Goal: Task Accomplishment & Management: Manage account settings

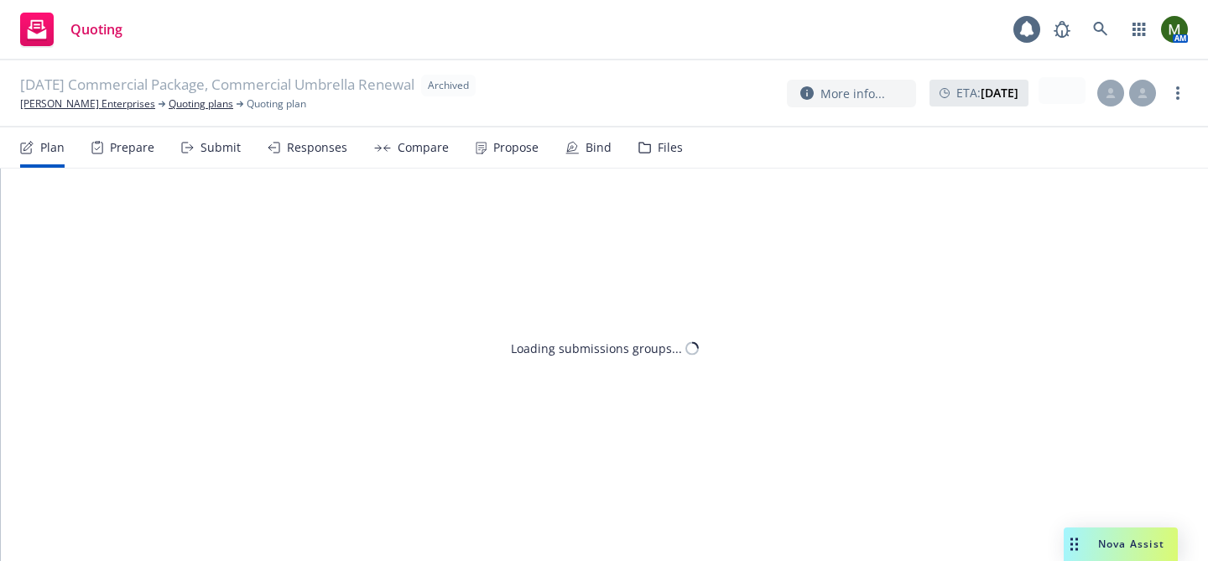
click at [87, 107] on link "Doughty Enterprises" at bounding box center [87, 103] width 135 height 15
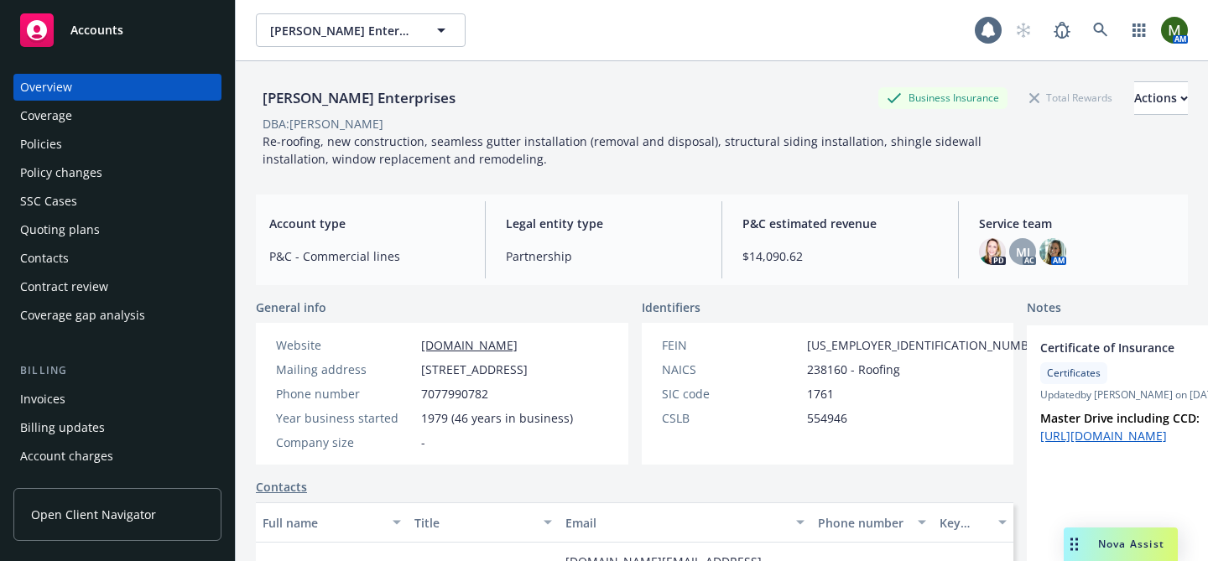
click at [329, 98] on div "Doughty Enterprises" at bounding box center [359, 98] width 206 height 22
copy div "Doughty Enterprises"
click at [139, 142] on div "Policies" at bounding box center [117, 144] width 195 height 27
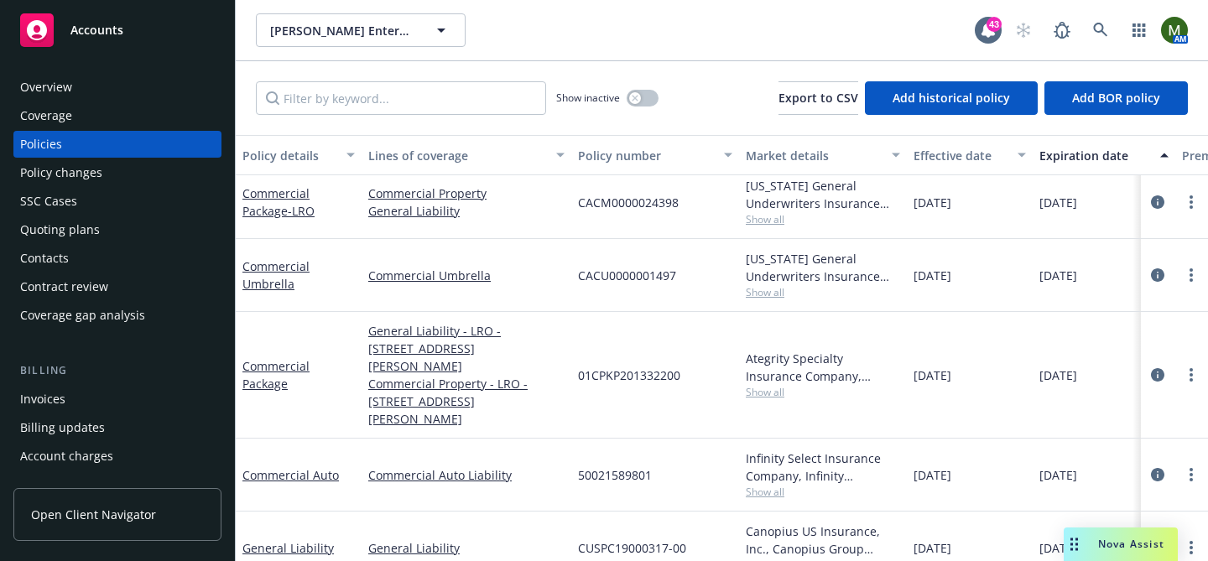
scroll to position [91, 0]
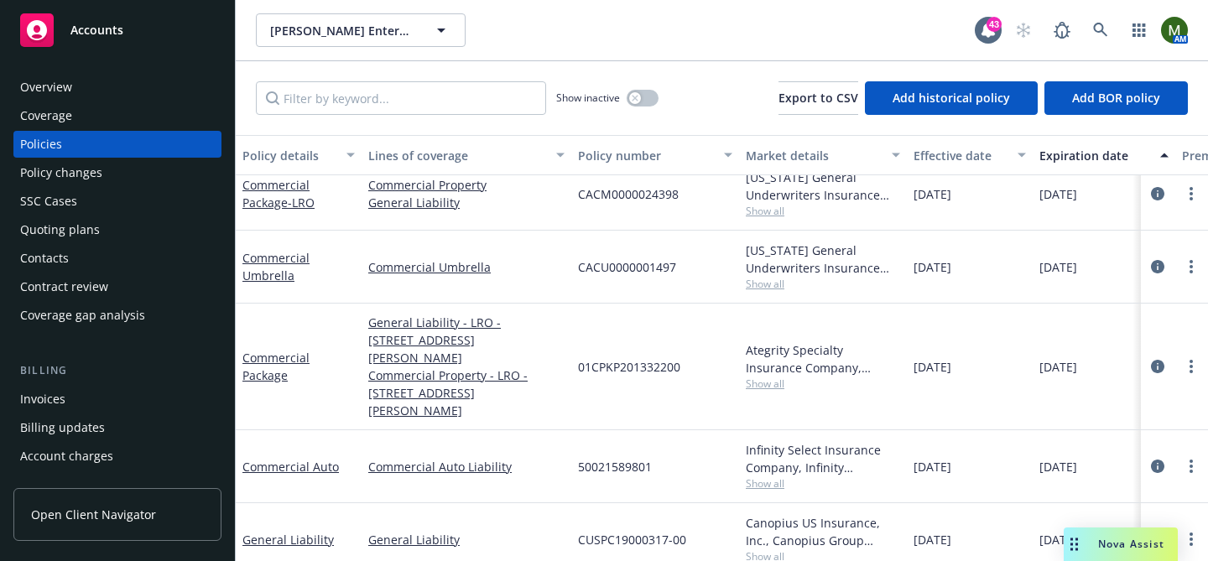
click at [606, 458] on span "50021589801" at bounding box center [615, 467] width 74 height 18
copy span "50021589801"
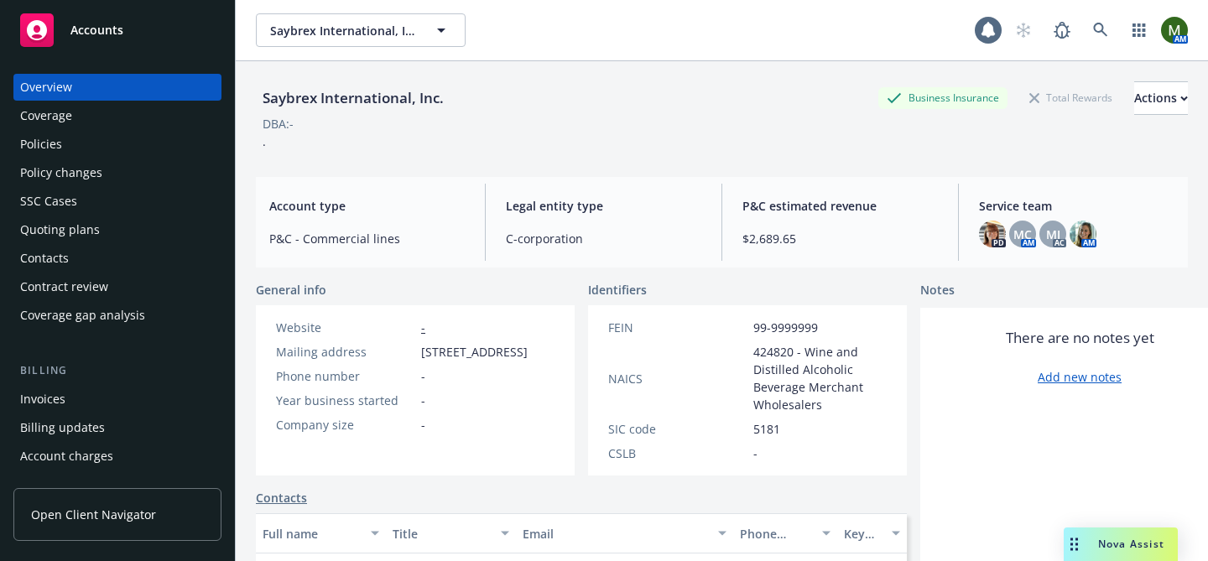
click at [70, 396] on div "Invoices" at bounding box center [117, 399] width 195 height 27
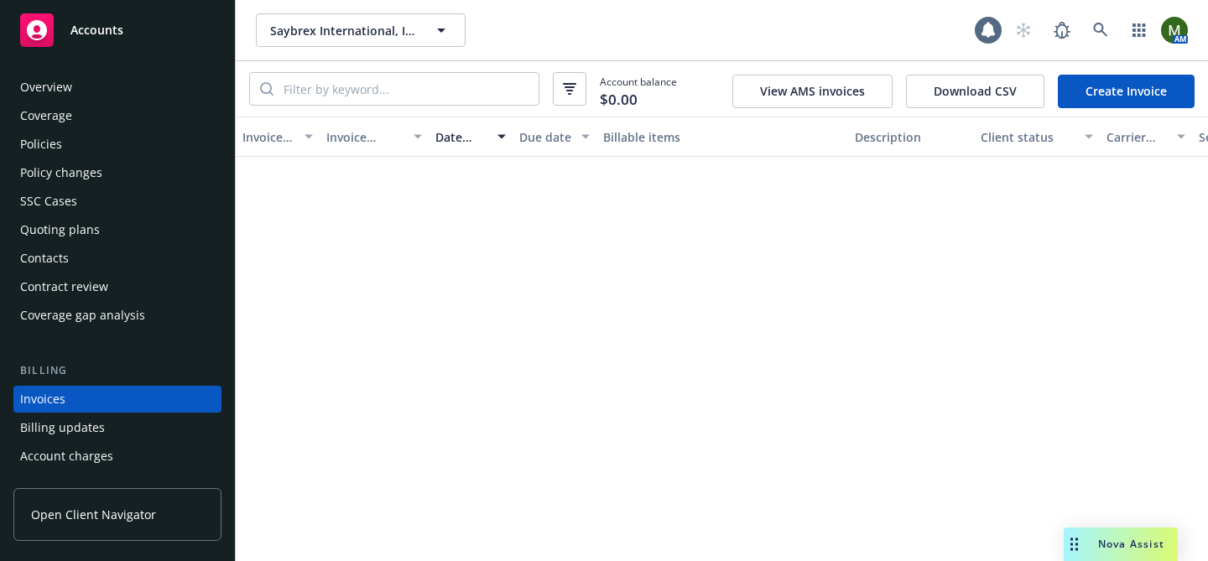
scroll to position [91, 0]
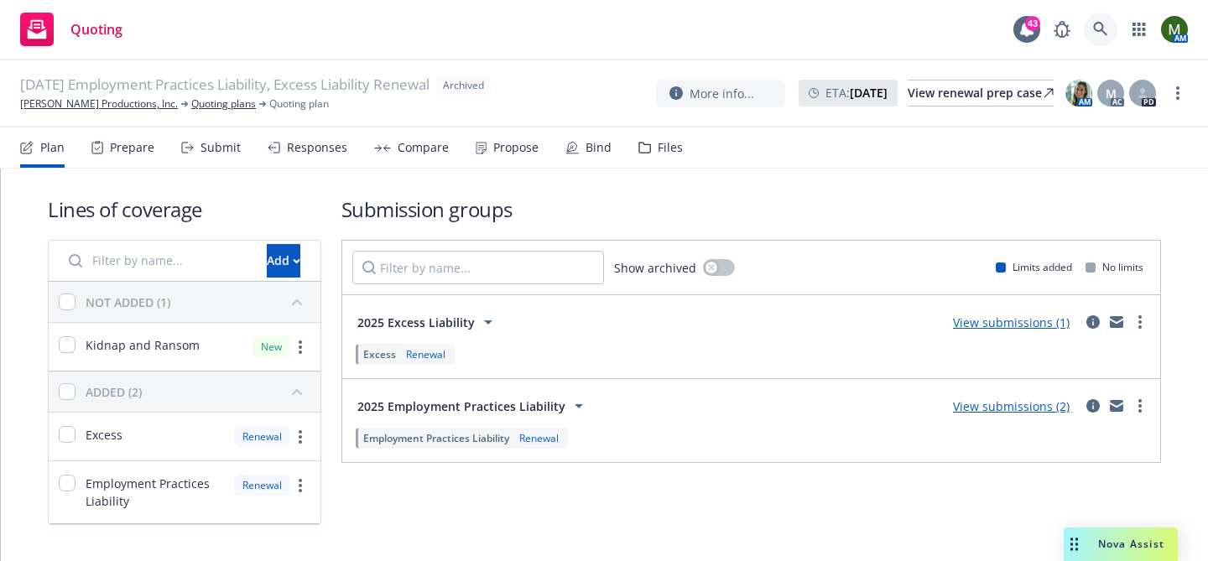
click at [1108, 28] on link at bounding box center [1101, 30] width 34 height 34
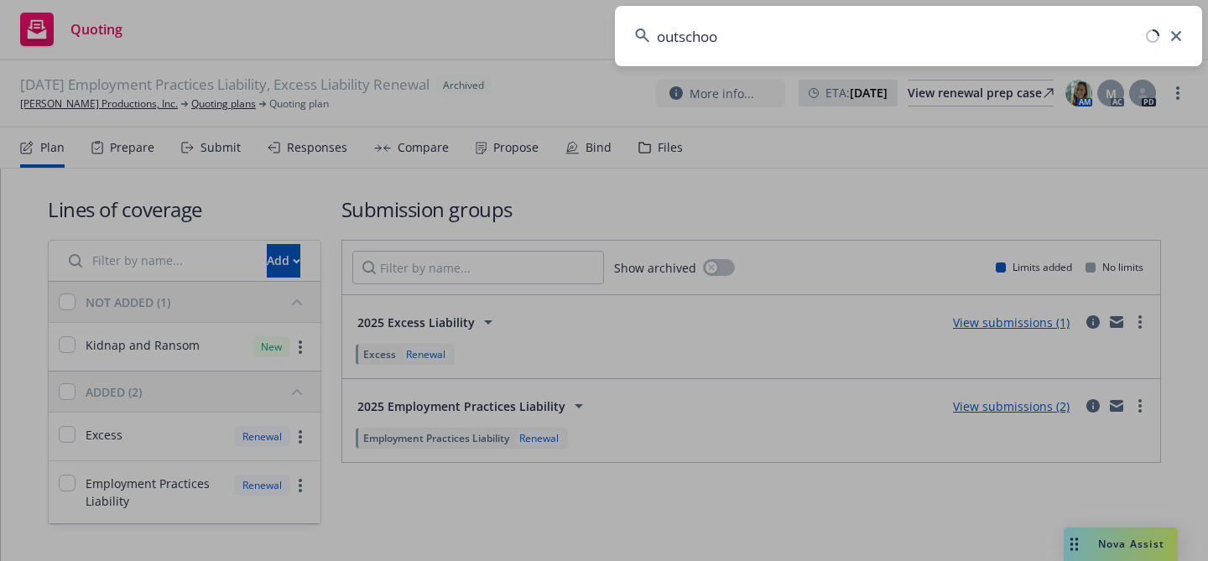
type input "outschool"
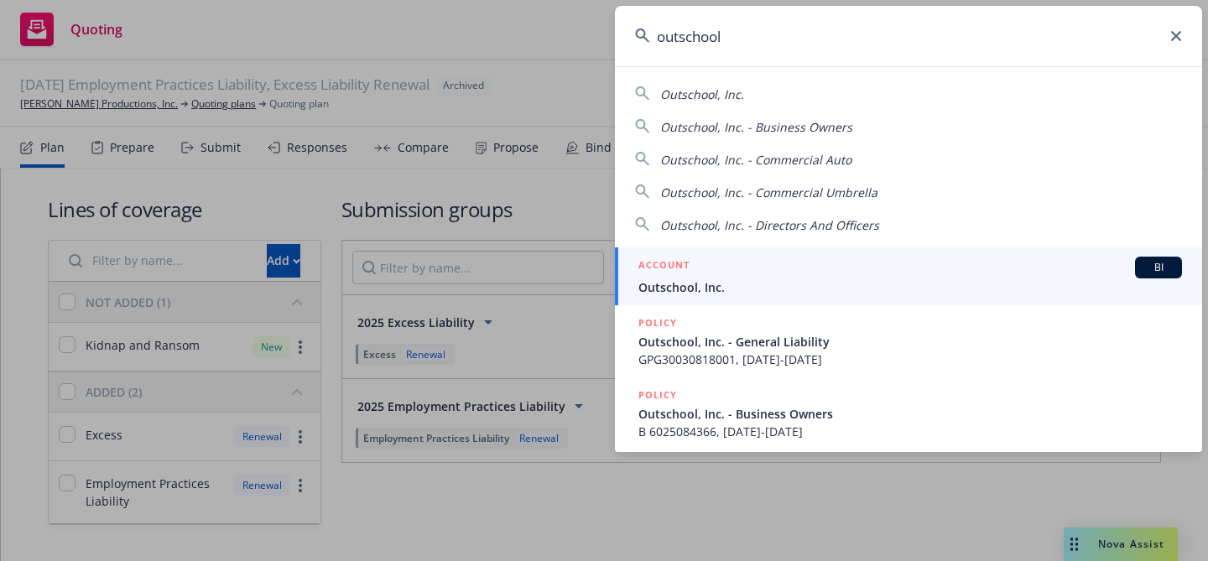
click at [795, 265] on div "ACCOUNT BI" at bounding box center [911, 268] width 544 height 22
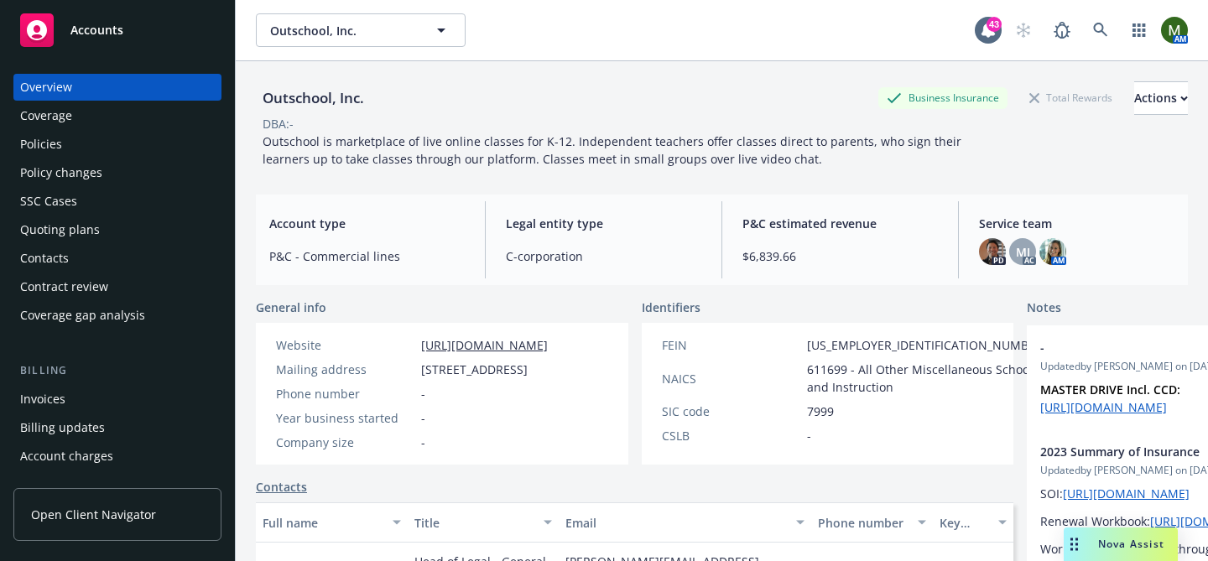
click at [113, 131] on div "Policies" at bounding box center [117, 144] width 195 height 27
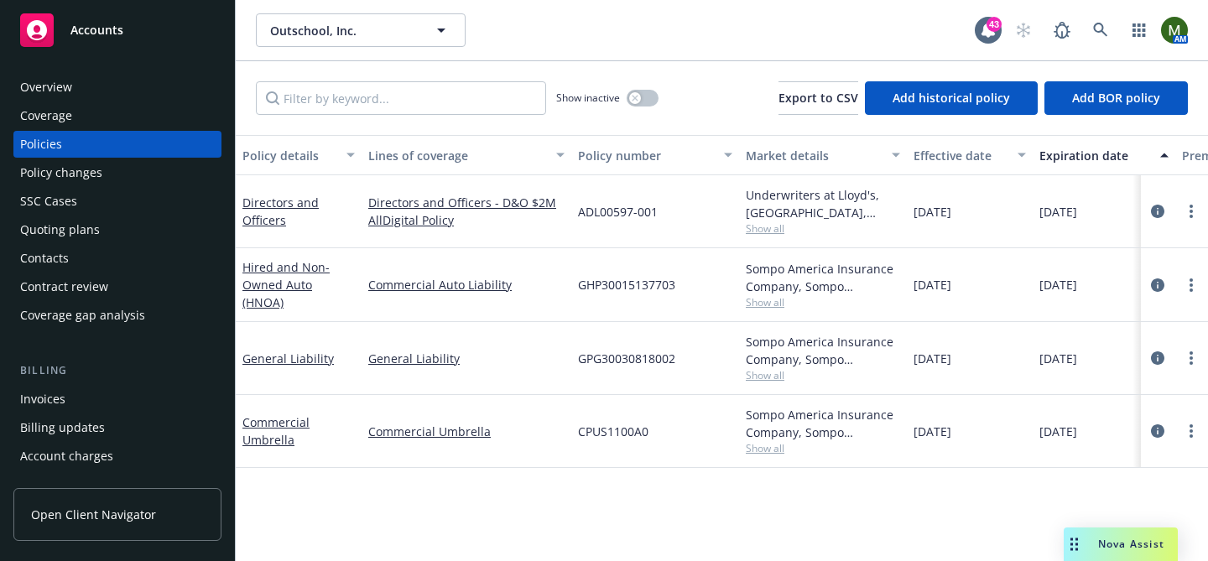
click at [92, 398] on div "Invoices" at bounding box center [117, 399] width 195 height 27
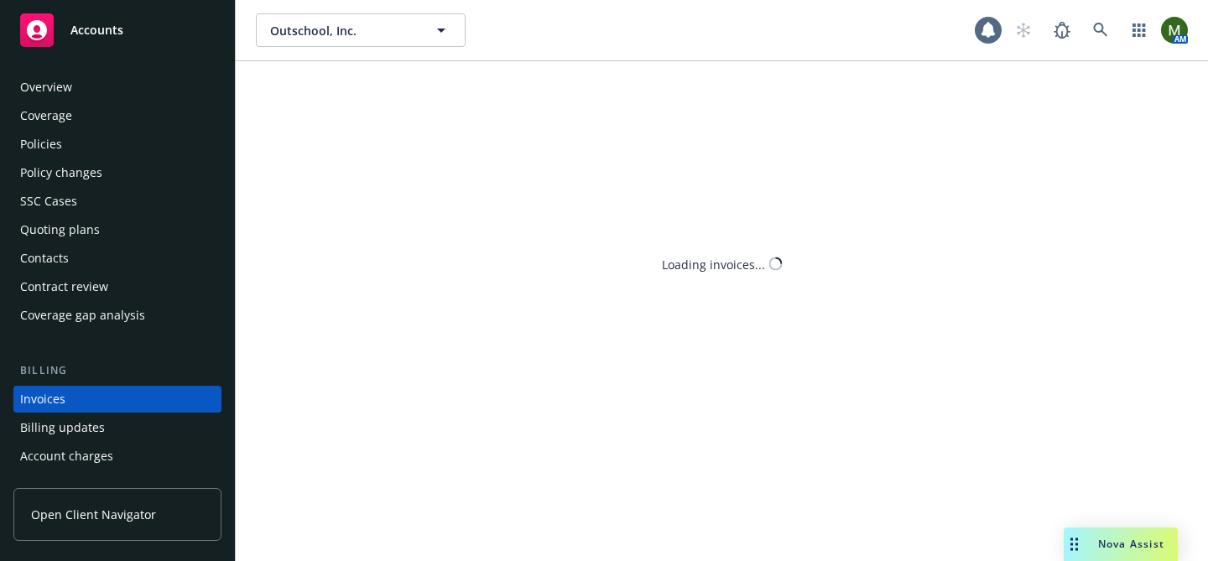
scroll to position [91, 0]
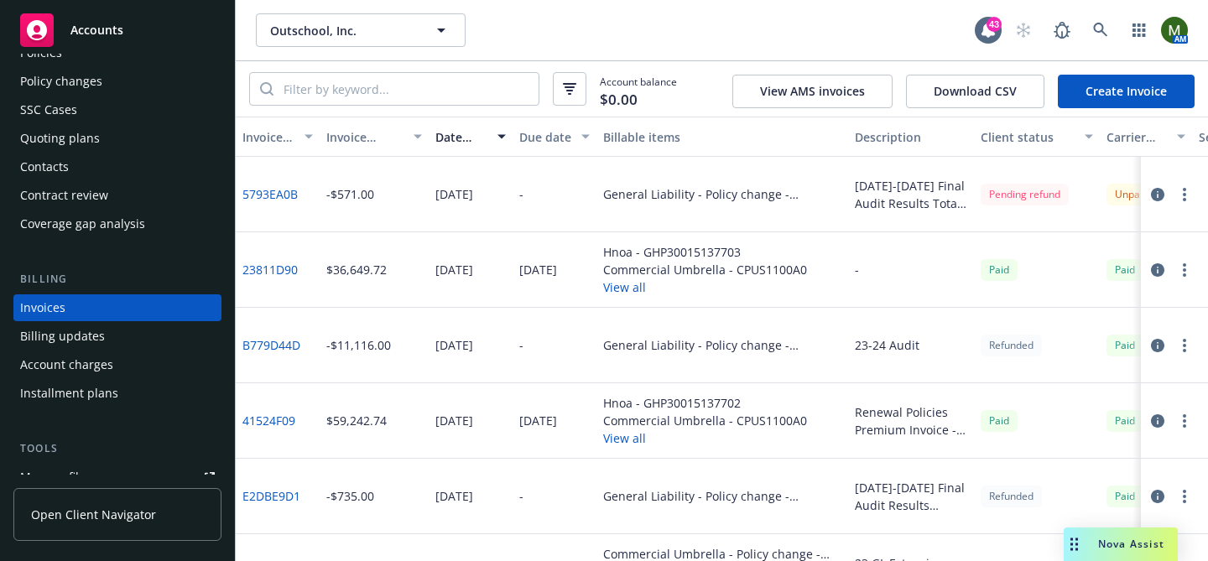
click at [1189, 196] on button "button" at bounding box center [1185, 195] width 20 height 20
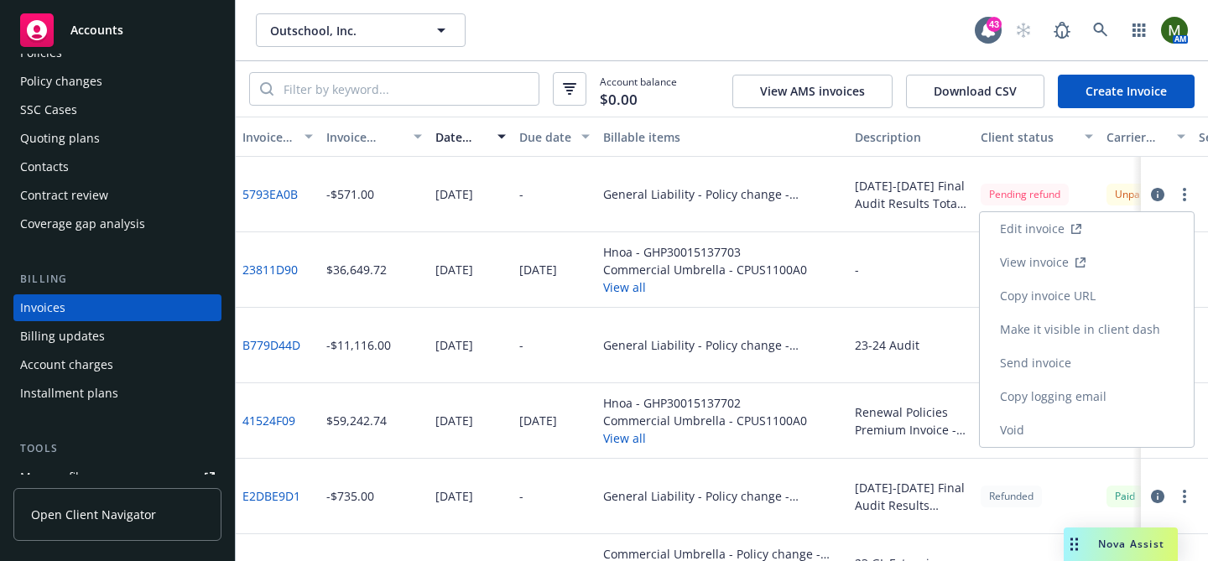
click at [1092, 322] on link "Make it visible in client dash" at bounding box center [1087, 330] width 214 height 34
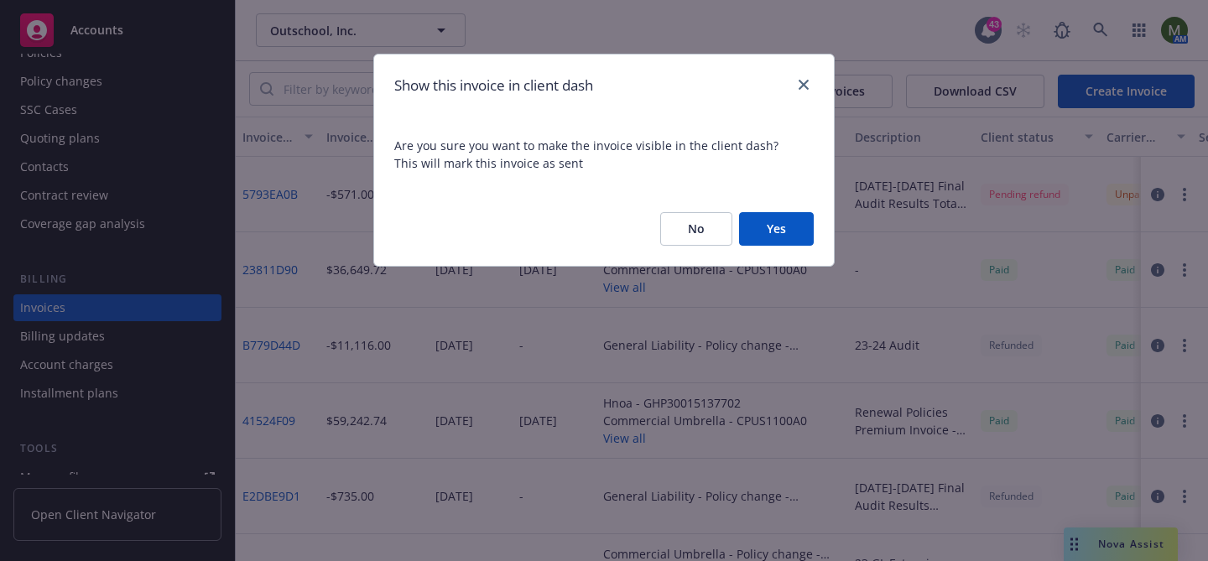
click at [778, 223] on button "Yes" at bounding box center [776, 229] width 75 height 34
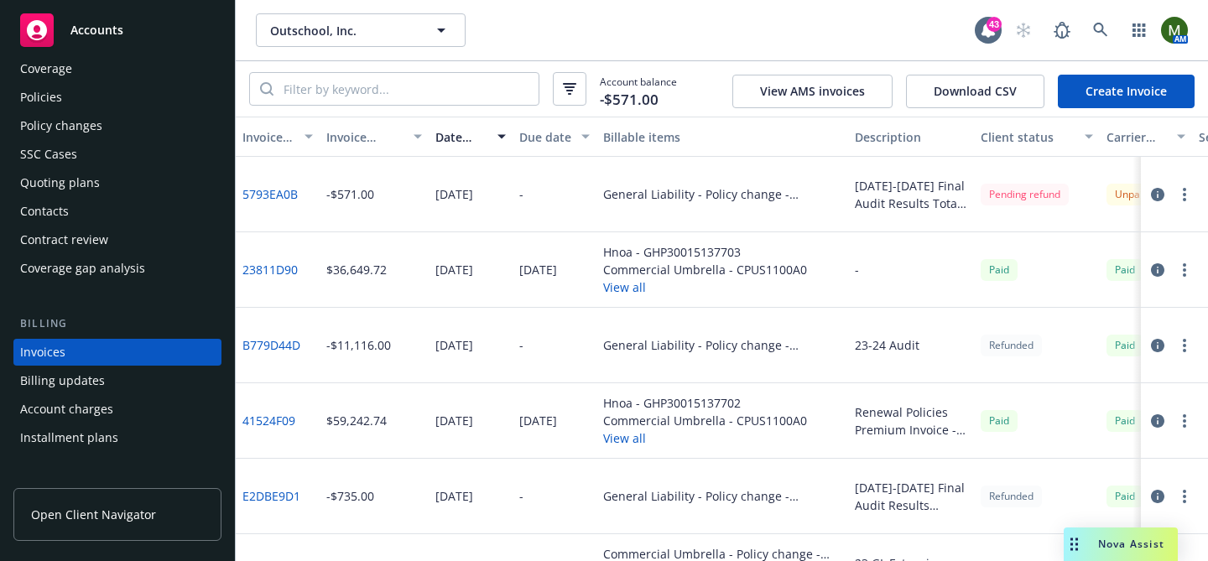
scroll to position [45, 0]
click at [94, 100] on div "Policies" at bounding box center [117, 99] width 195 height 27
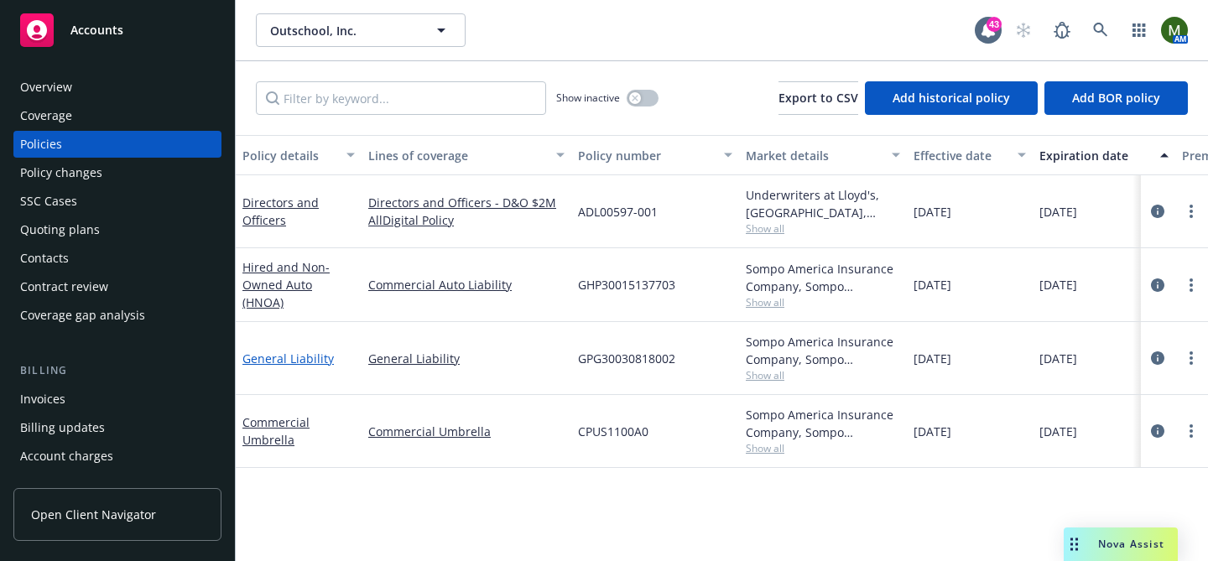
click at [309, 360] on link "General Liability" at bounding box center [287, 359] width 91 height 16
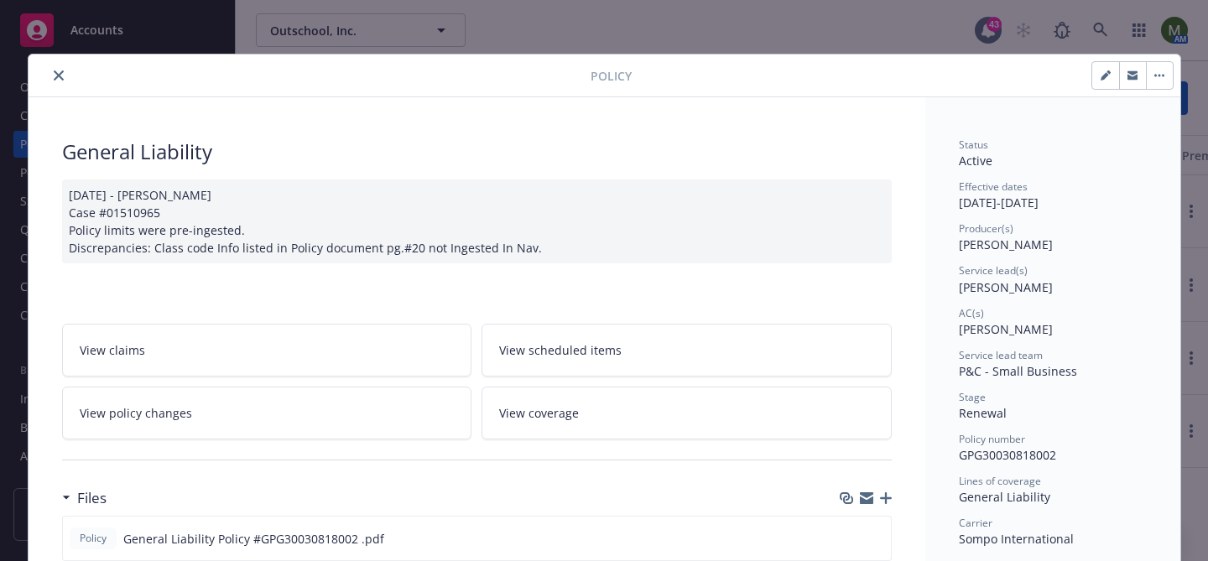
click at [371, 413] on link "View policy changes" at bounding box center [267, 413] width 410 height 53
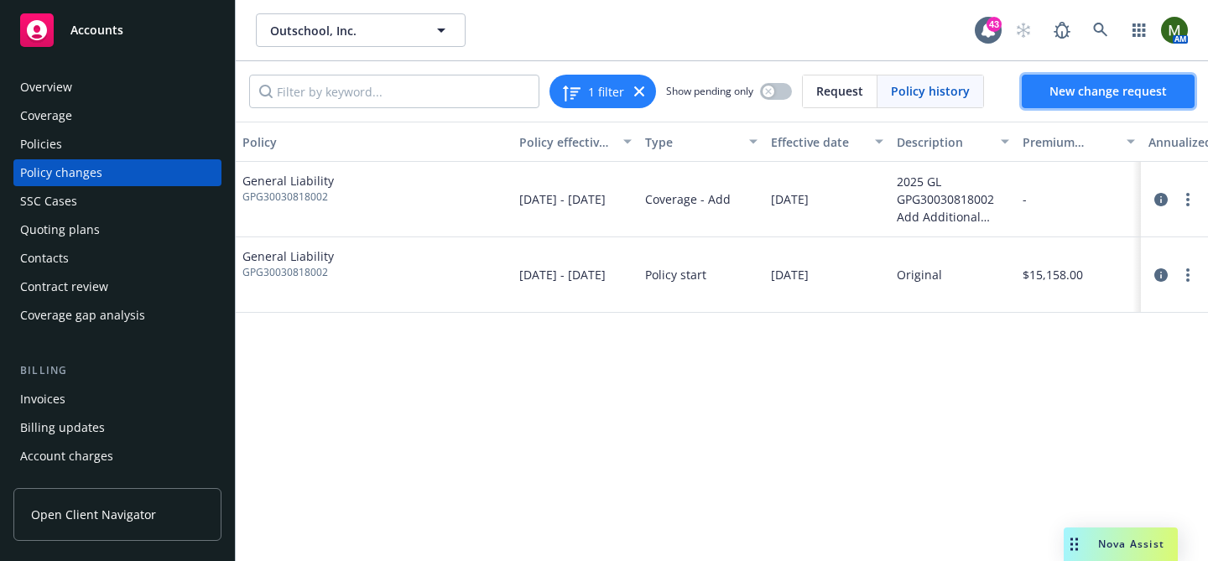
click at [1135, 95] on span "New change request" at bounding box center [1108, 91] width 117 height 16
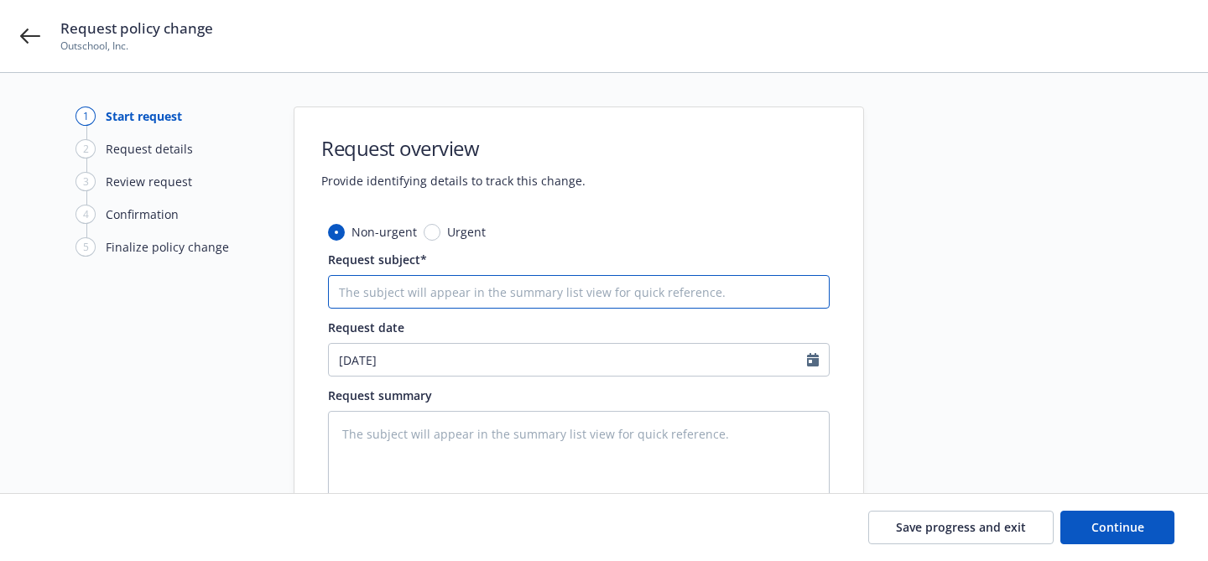
click at [611, 292] on input "Request subject*" at bounding box center [579, 292] width 502 height 34
type textarea "x"
type input "e"
type textarea "x"
type input "en"
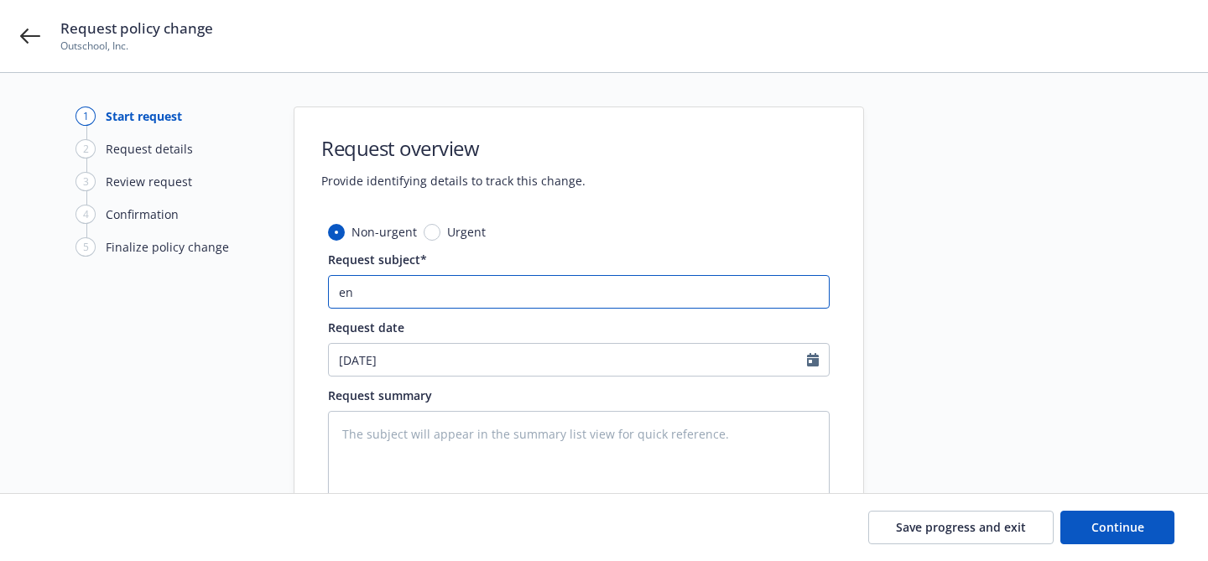
type textarea "x"
type input "end"
type textarea "x"
type input "endo"
type textarea "x"
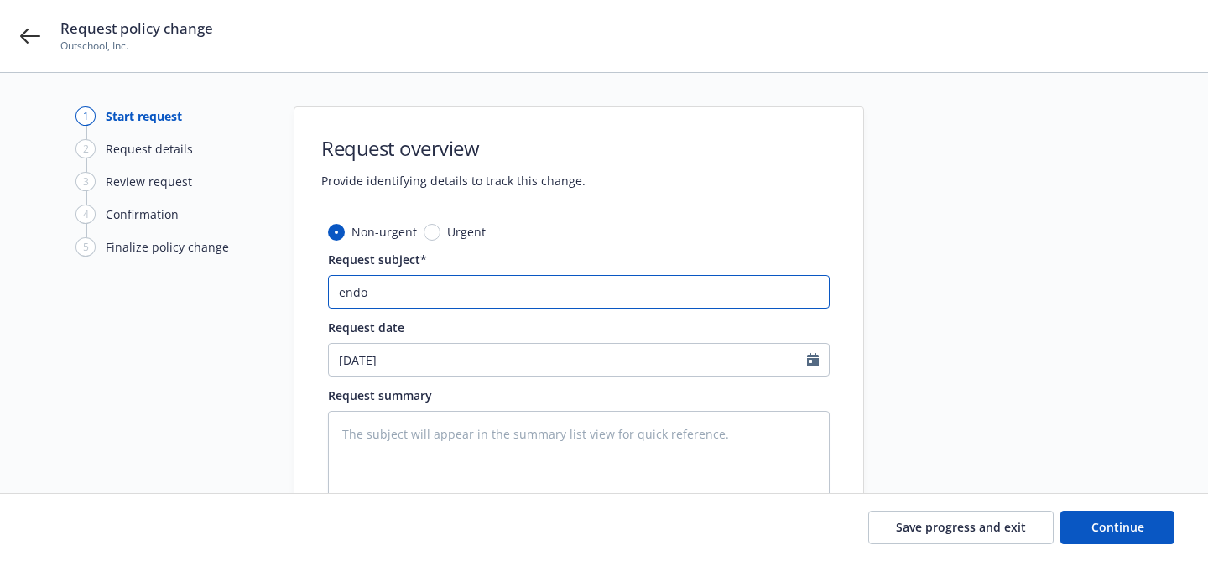
type input "endor"
type textarea "x"
type input "endors"
type textarea "x"
type input "endorse"
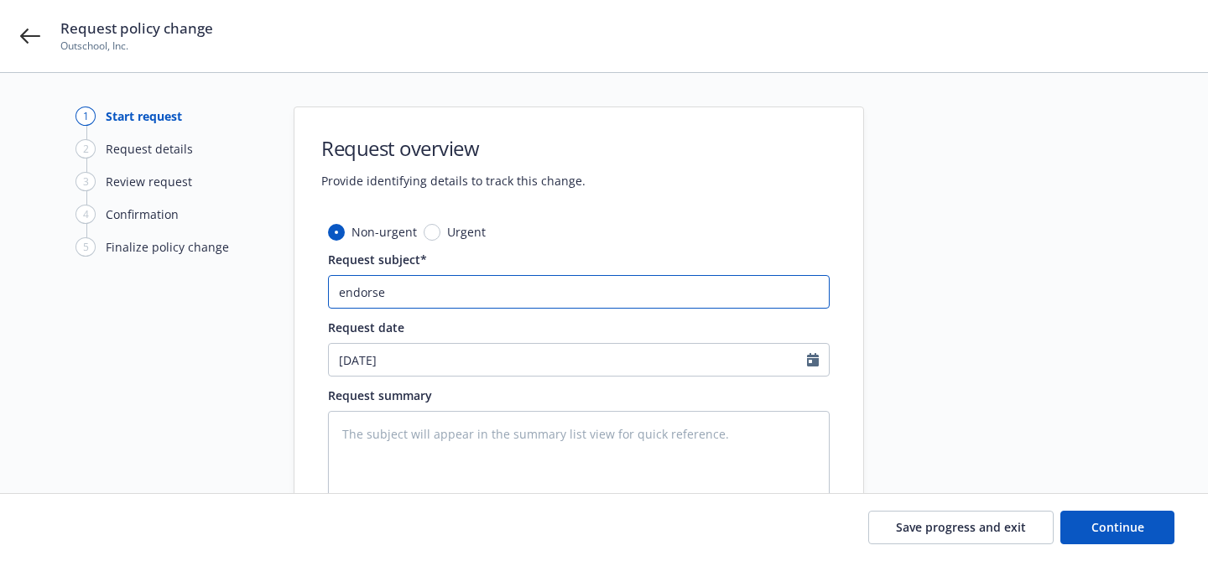
type textarea "x"
type input "endorseme"
type textarea "x"
type input "endorsemen"
type textarea "x"
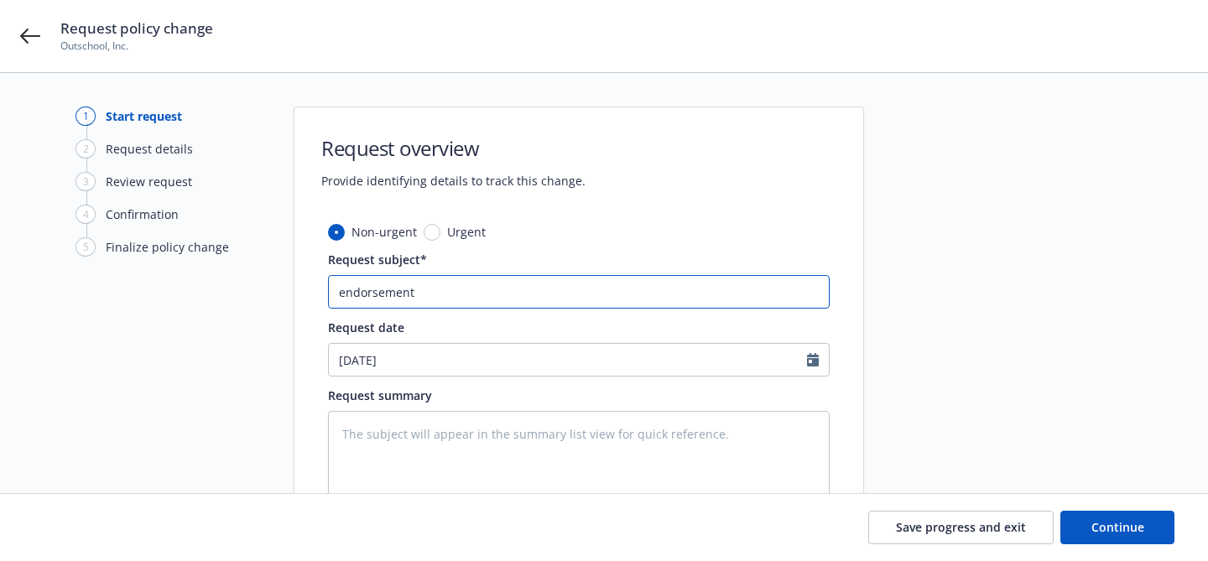
type input "endorsement"
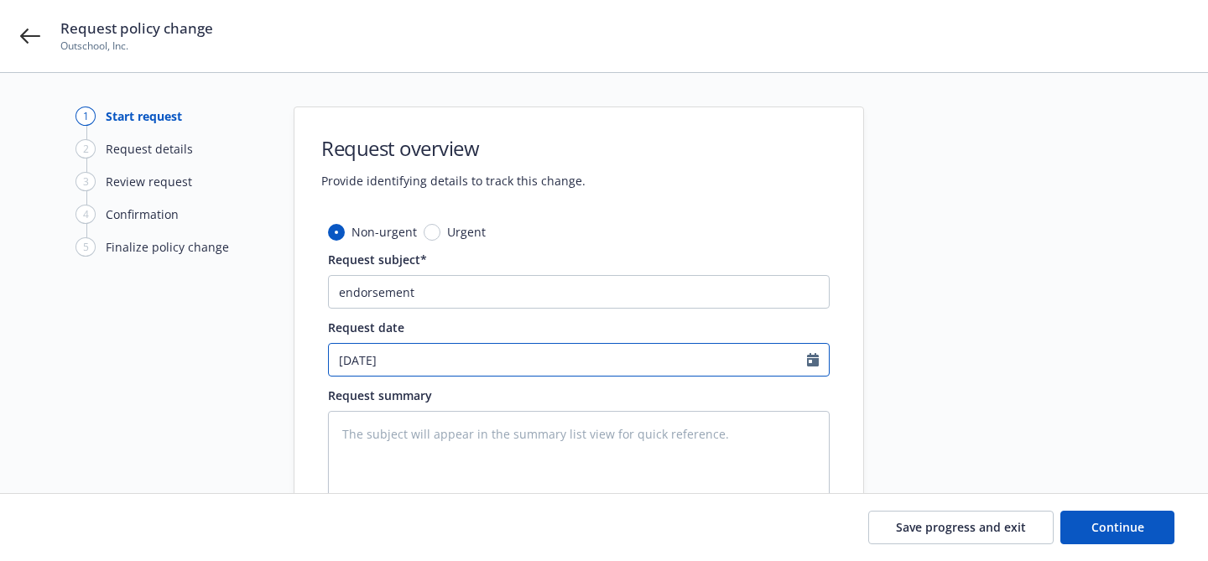
click at [504, 362] on input "09/24/2025" at bounding box center [568, 360] width 478 height 32
select select "9"
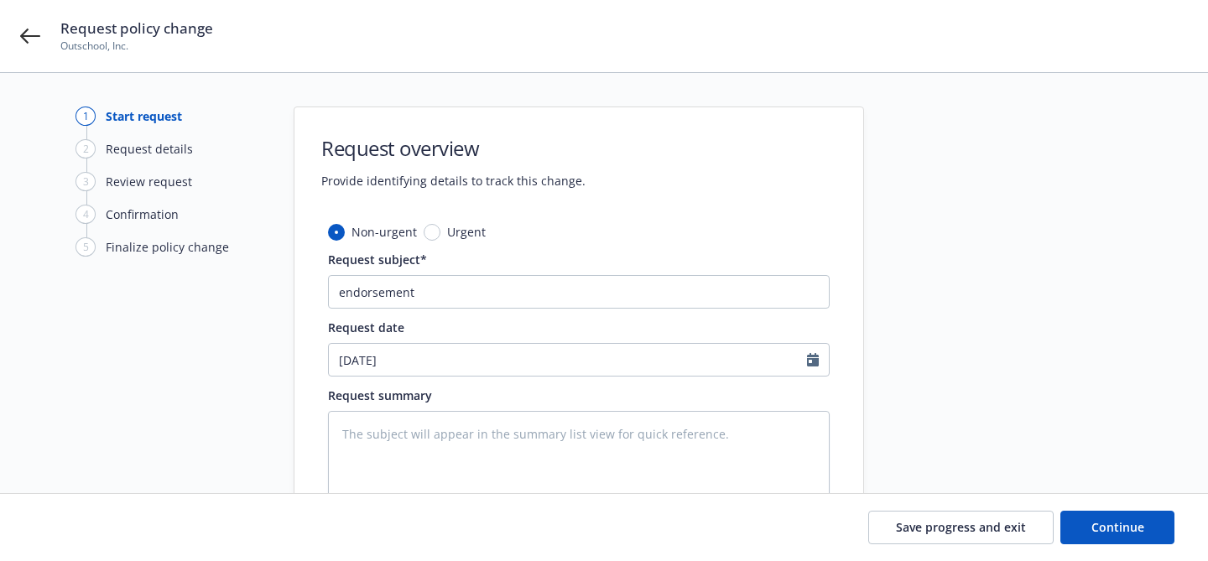
click at [884, 351] on div "1 Start request 2 Request details 3 Review request 4 Confirmation 5 Finalize po…" at bounding box center [604, 367] width 1168 height 521
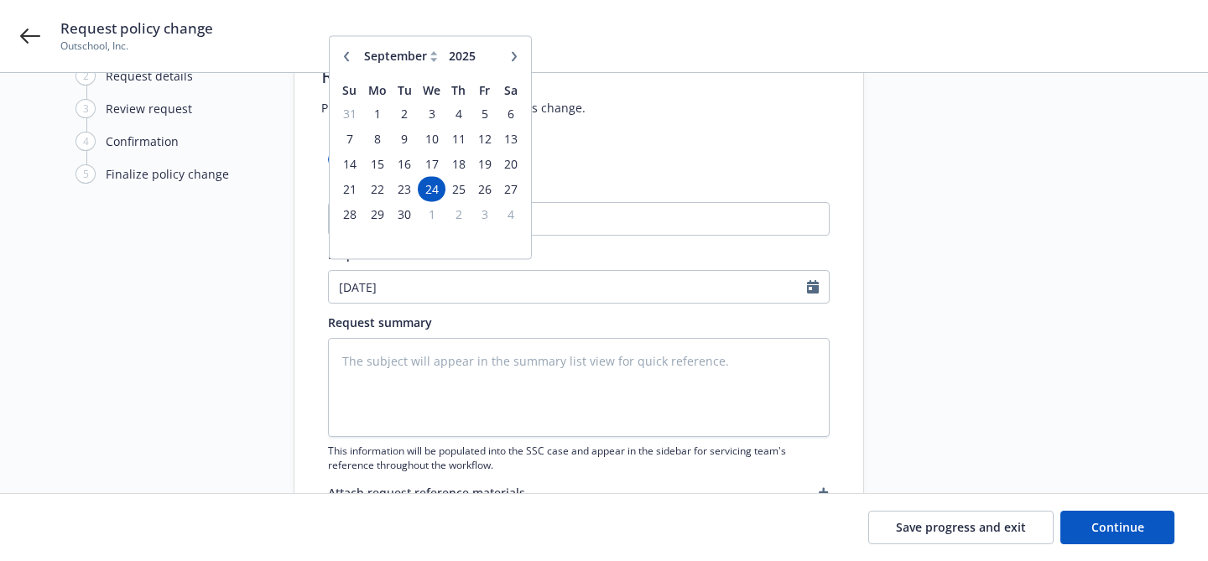
scroll to position [168, 0]
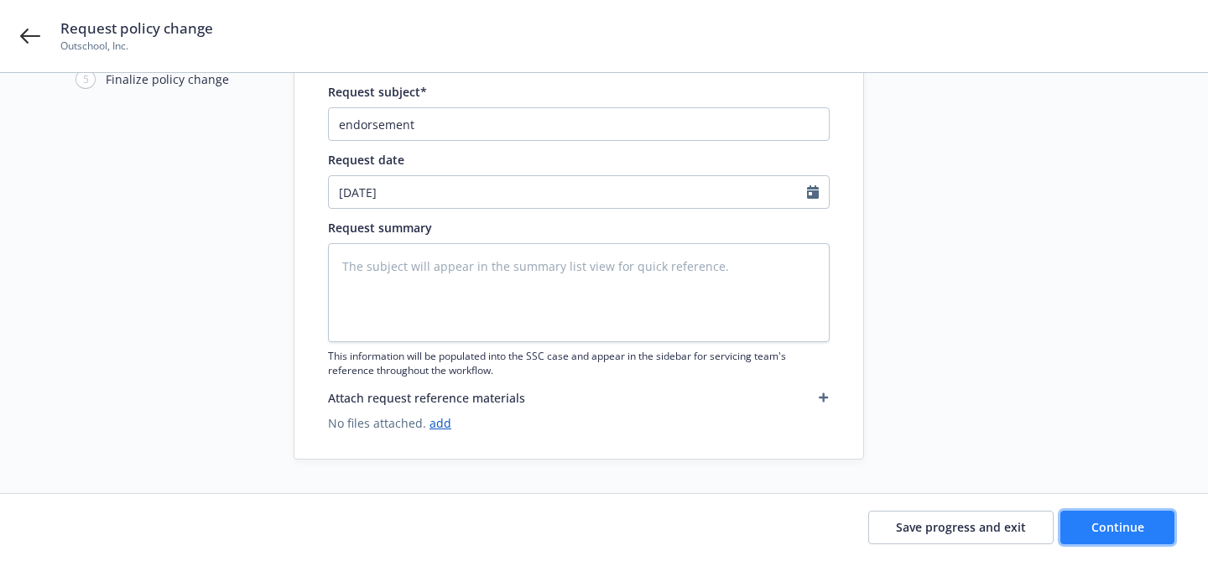
click at [1099, 533] on span "Continue" at bounding box center [1118, 527] width 53 height 16
type textarea "x"
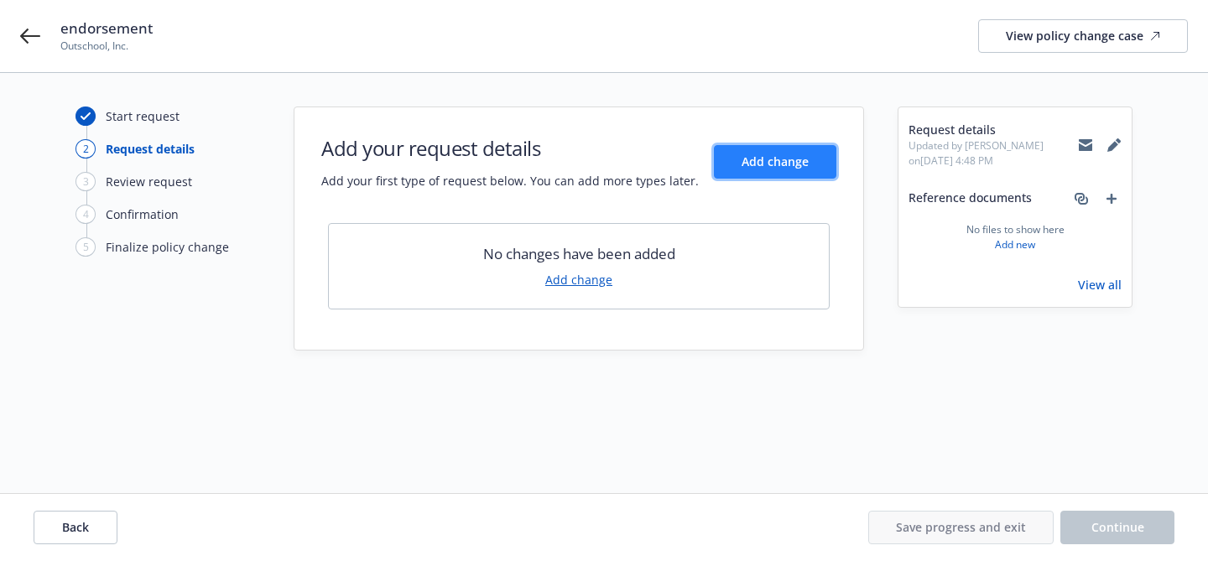
click at [769, 161] on span "Add change" at bounding box center [775, 162] width 67 height 16
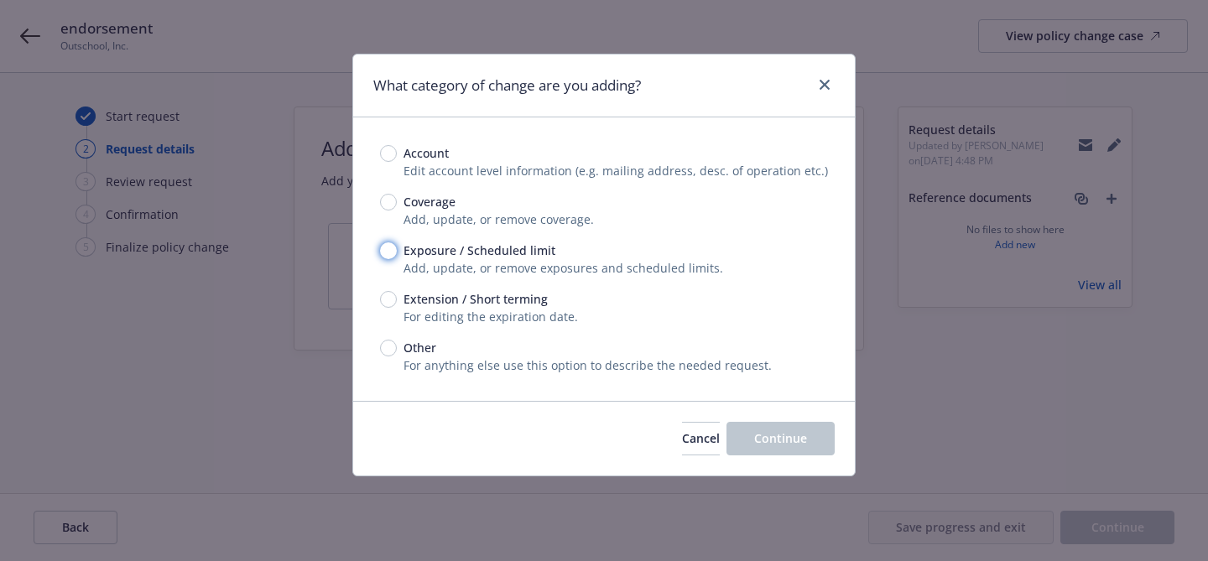
click at [390, 243] on input "Exposure / Scheduled limit" at bounding box center [388, 250] width 17 height 17
radio input "true"
click at [764, 446] on span "Continue" at bounding box center [780, 438] width 53 height 16
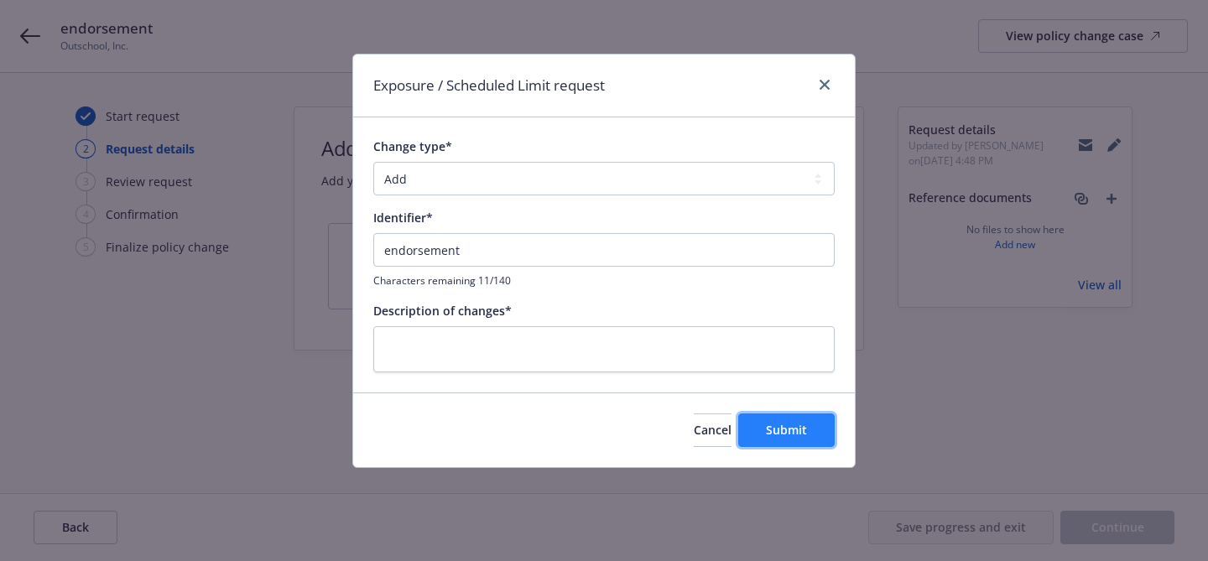
click at [754, 430] on button "Submit" at bounding box center [786, 431] width 96 height 34
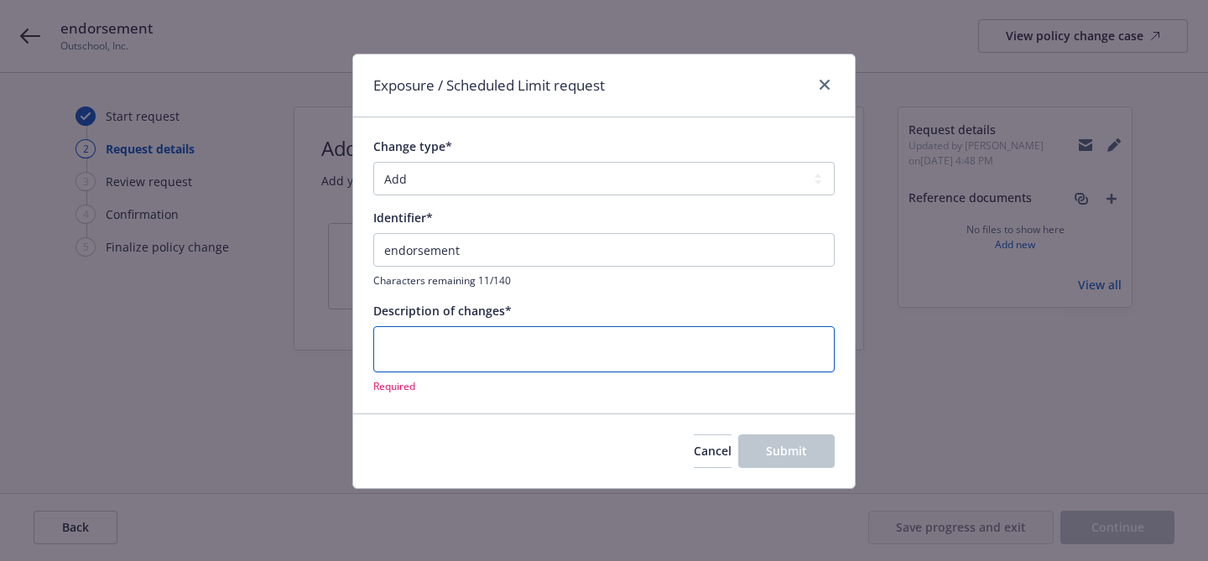
click at [591, 371] on textarea at bounding box center [603, 349] width 461 height 46
type textarea "x"
type textarea "e"
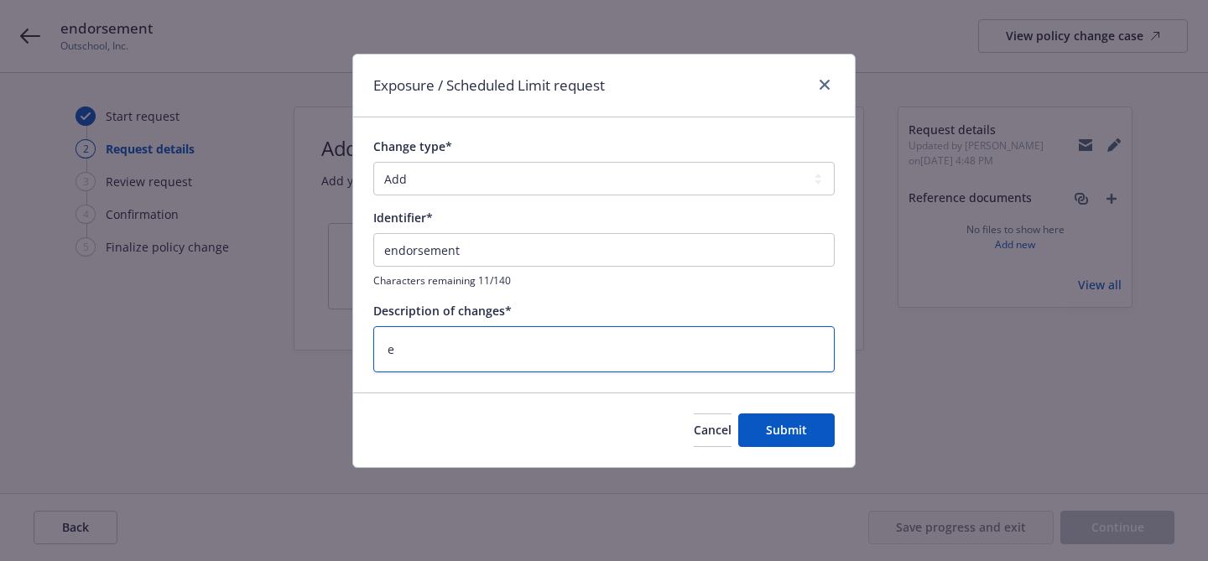
type textarea "x"
type textarea "en"
type textarea "x"
type textarea "end"
type textarea "x"
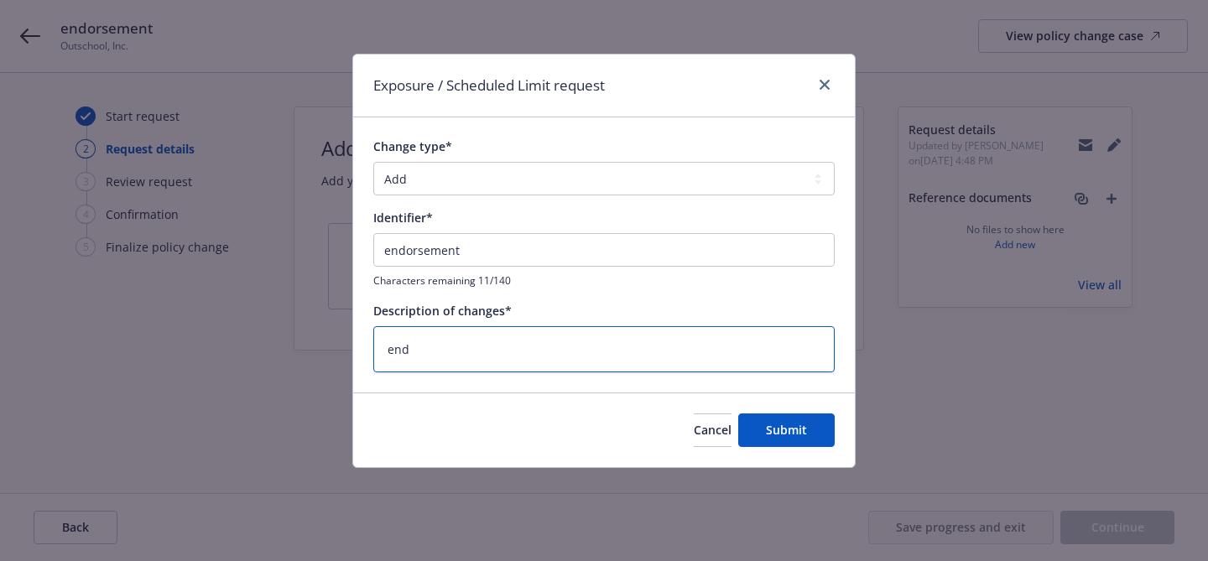
type textarea "endo"
type textarea "x"
type textarea "endor"
type textarea "x"
type textarea "endors"
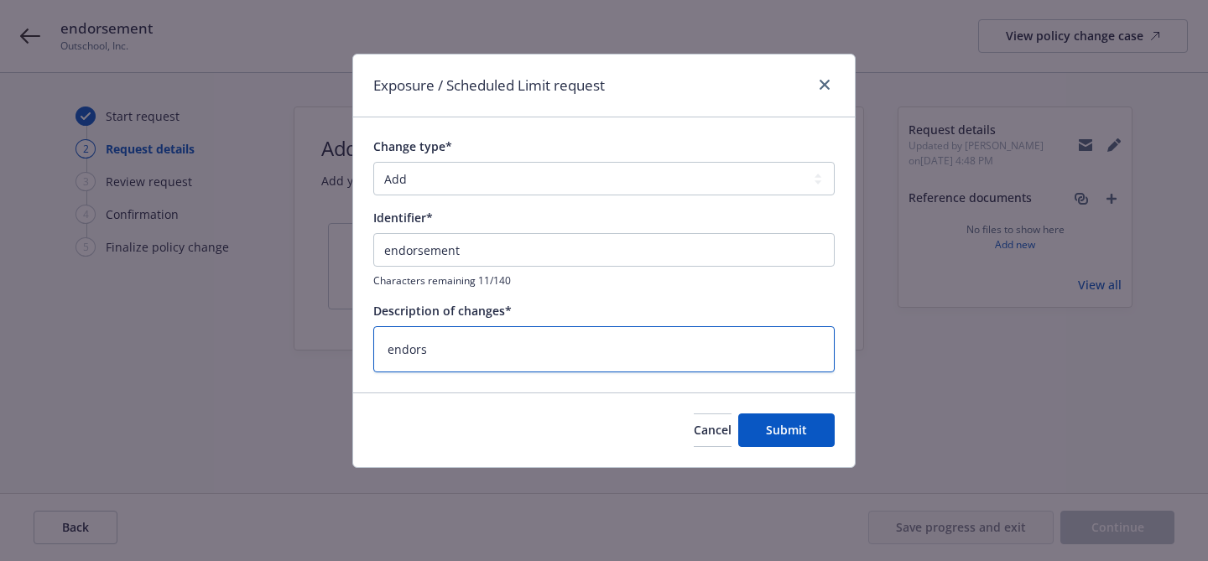
type textarea "x"
type textarea "endorse"
type textarea "x"
type textarea "endorsem"
type textarea "x"
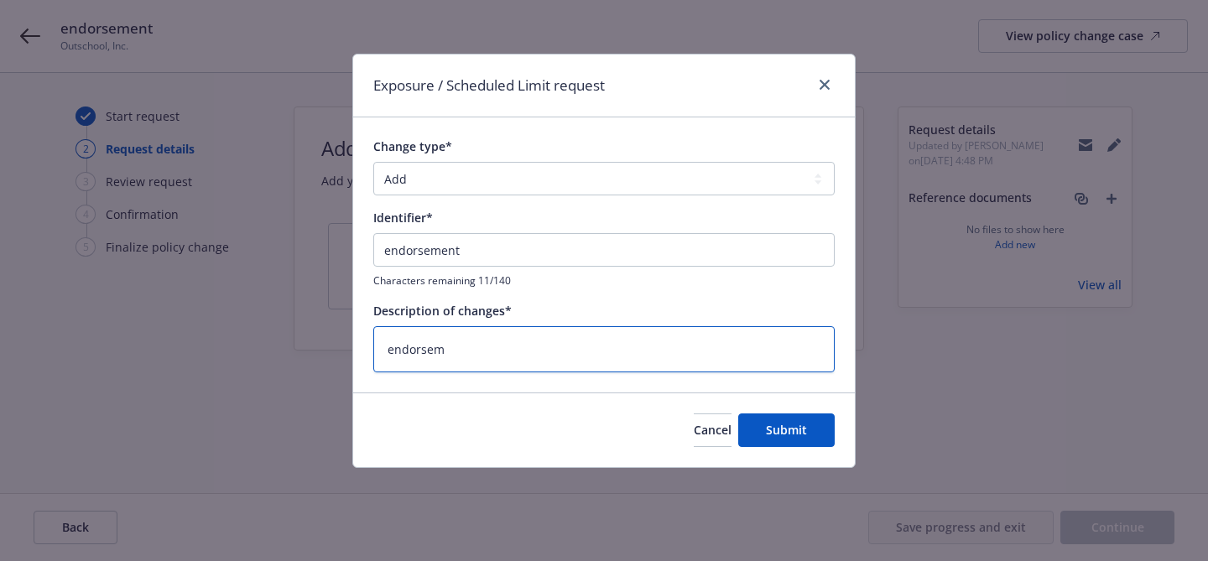
type textarea "endorseme"
type textarea "x"
type textarea "endorsemen"
type textarea "x"
type textarea "endorsement"
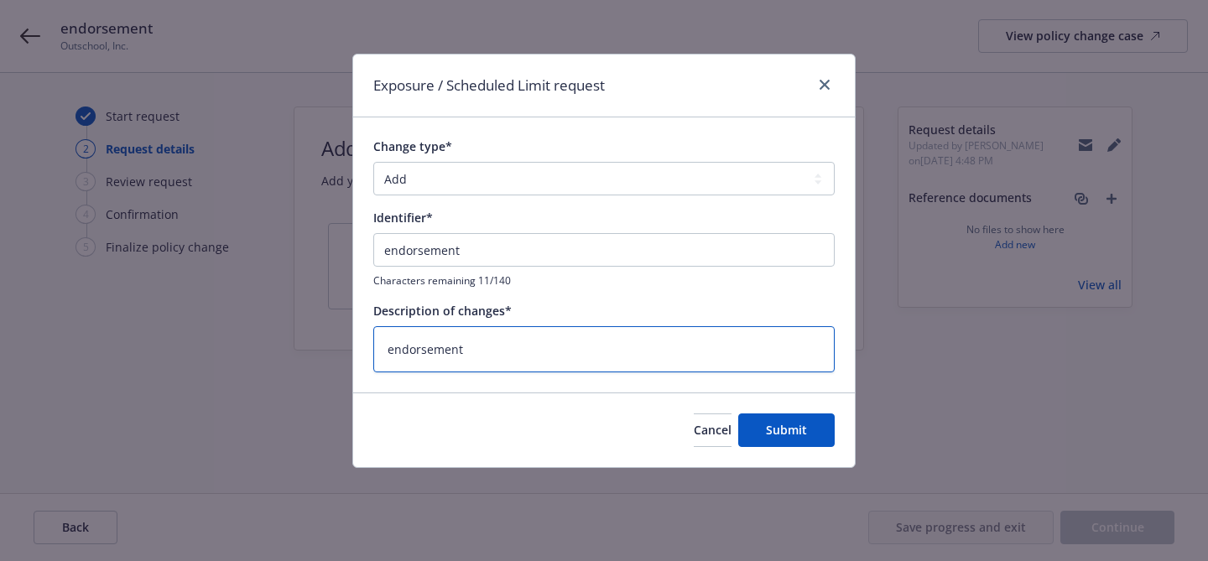
type textarea "x"
type textarea "endorsement,"
type textarea "x"
type textarea "endorsement,"
type textarea "x"
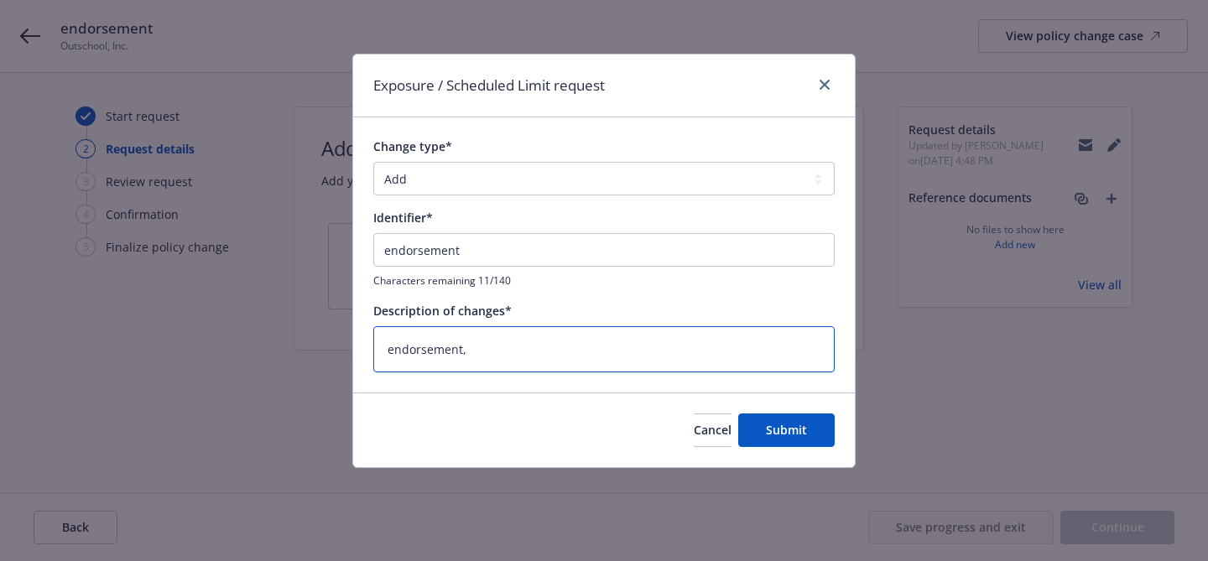
type textarea "endorsement, R"
type textarea "x"
type textarea "endorsement, RP"
type textarea "x"
type textarea "endorsement, RP"
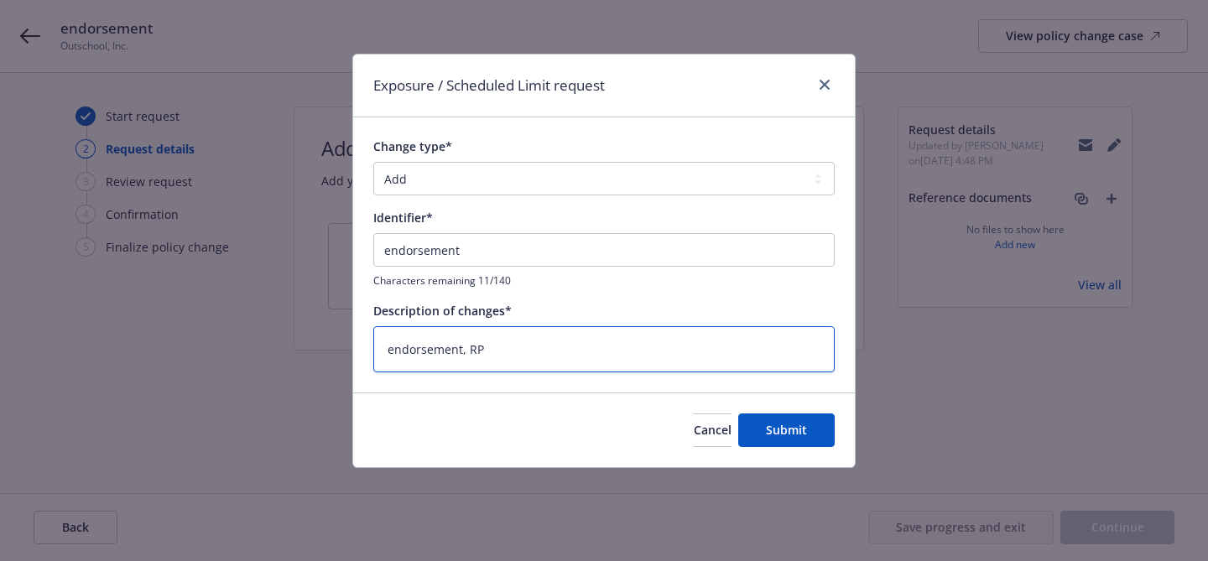
type textarea "x"
type textarea "endorsement, RP $"
type textarea "x"
type textarea "endorsement, RP $7"
type textarea "x"
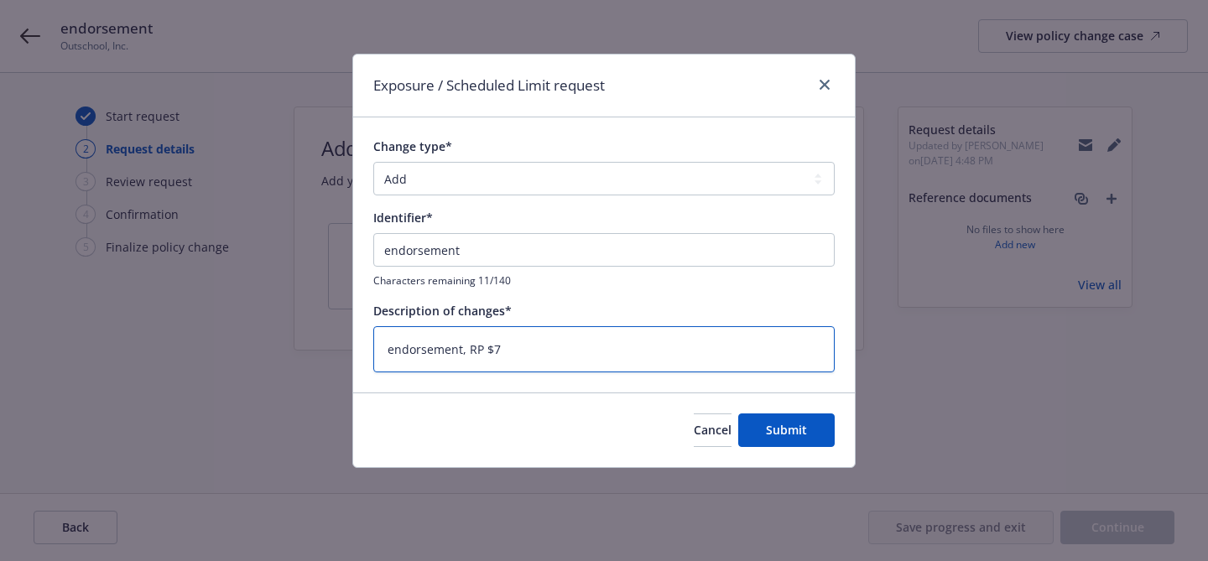
type textarea "endorsement, RP $72"
type textarea "x"
type textarea "endorsement, RP $722"
click at [801, 424] on span "Submit" at bounding box center [786, 430] width 41 height 16
type textarea "x"
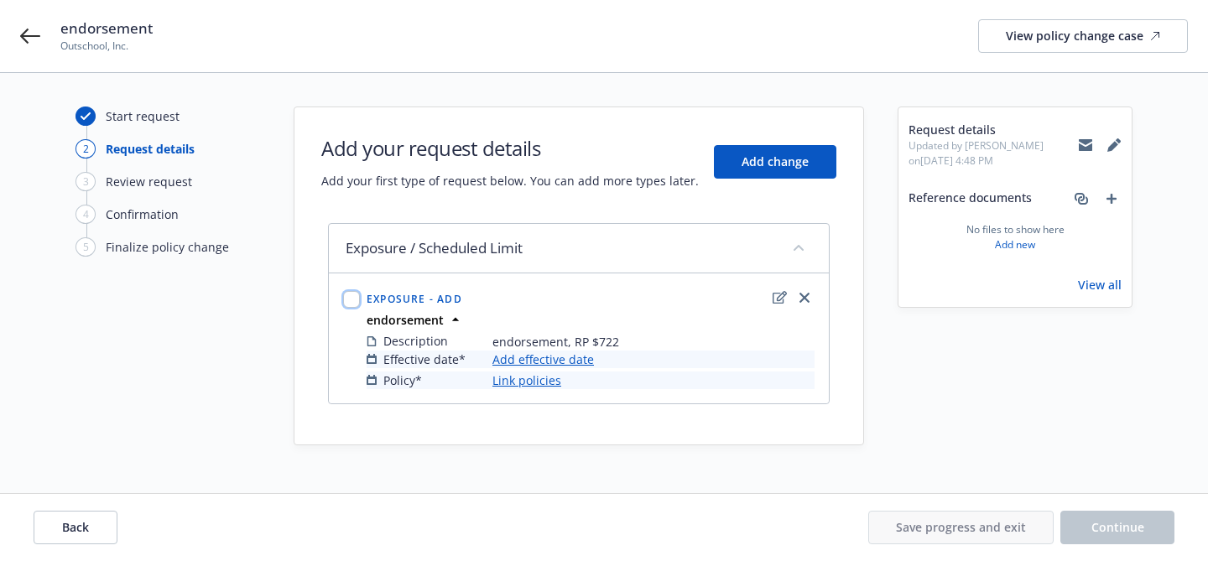
click at [351, 296] on input "checkbox" at bounding box center [351, 299] width 17 height 17
checkbox input "true"
click at [512, 385] on link "Link policies" at bounding box center [527, 381] width 69 height 18
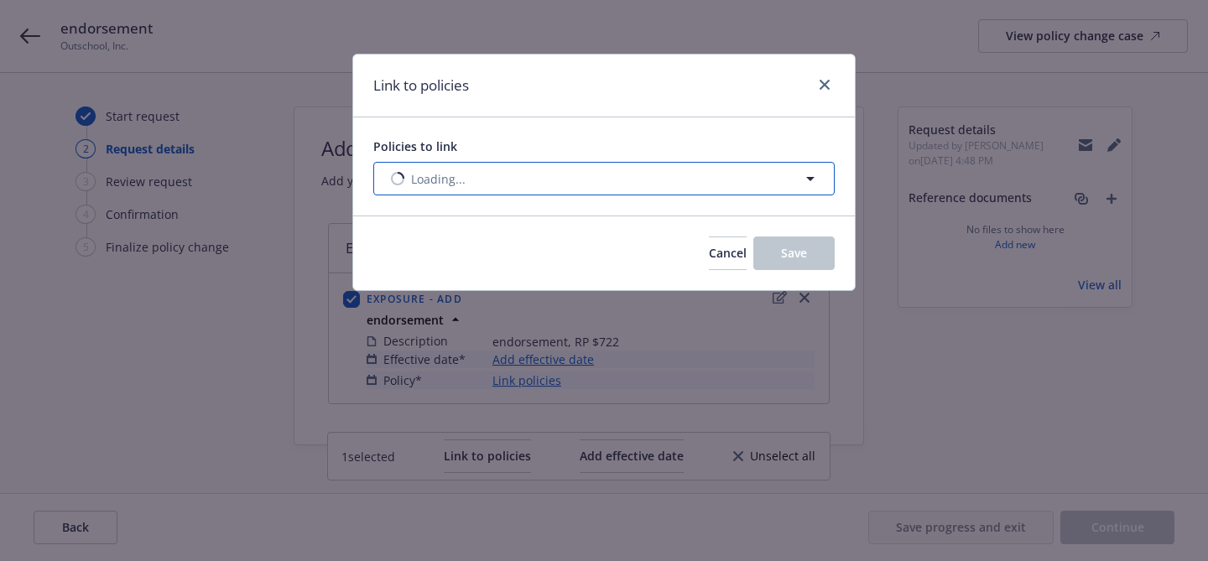
click at [451, 179] on span "Loading..." at bounding box center [438, 179] width 55 height 18
select select "ACTIVE"
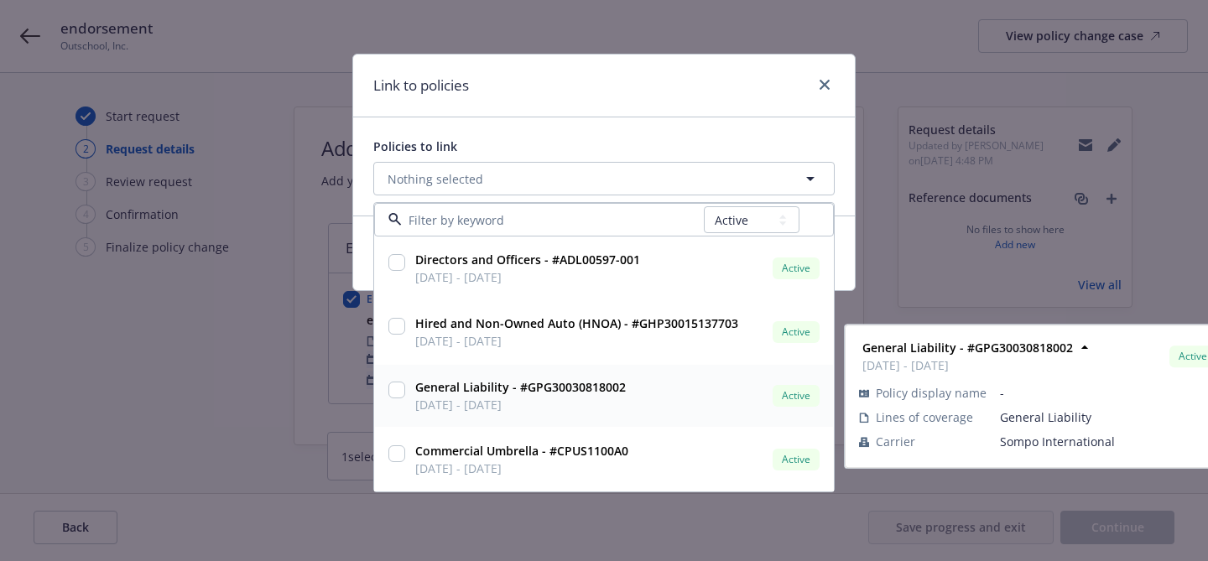
click at [400, 388] on input "checkbox" at bounding box center [396, 390] width 17 height 17
checkbox input "true"
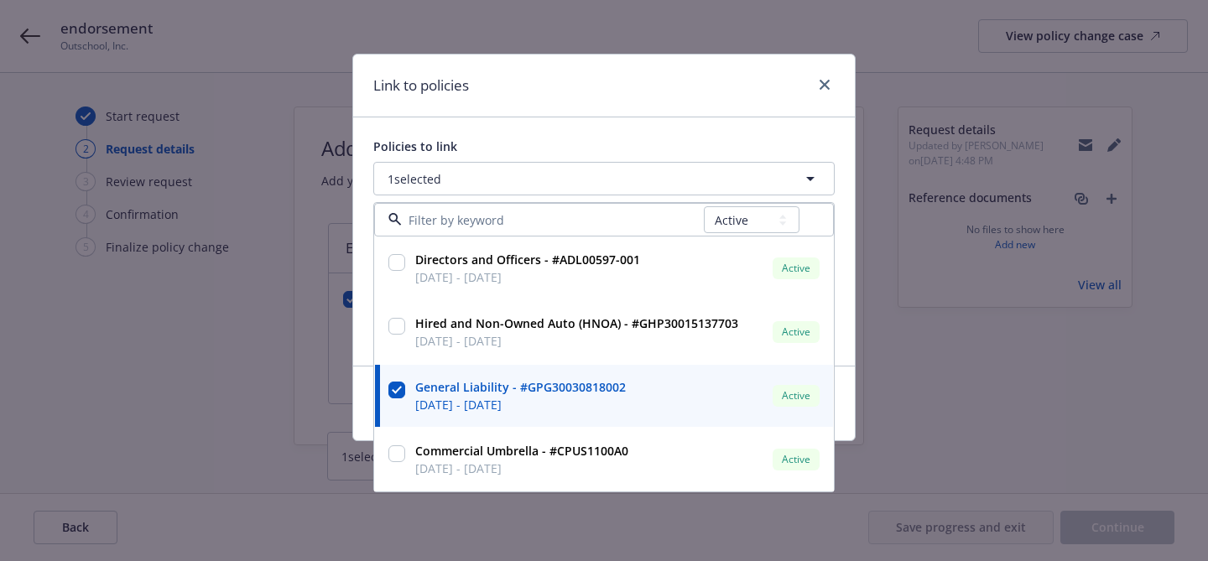
click at [797, 130] on div "Policies to link 1 selected All Active Upcoming Expired Cancelled Directors and…" at bounding box center [604, 241] width 502 height 248
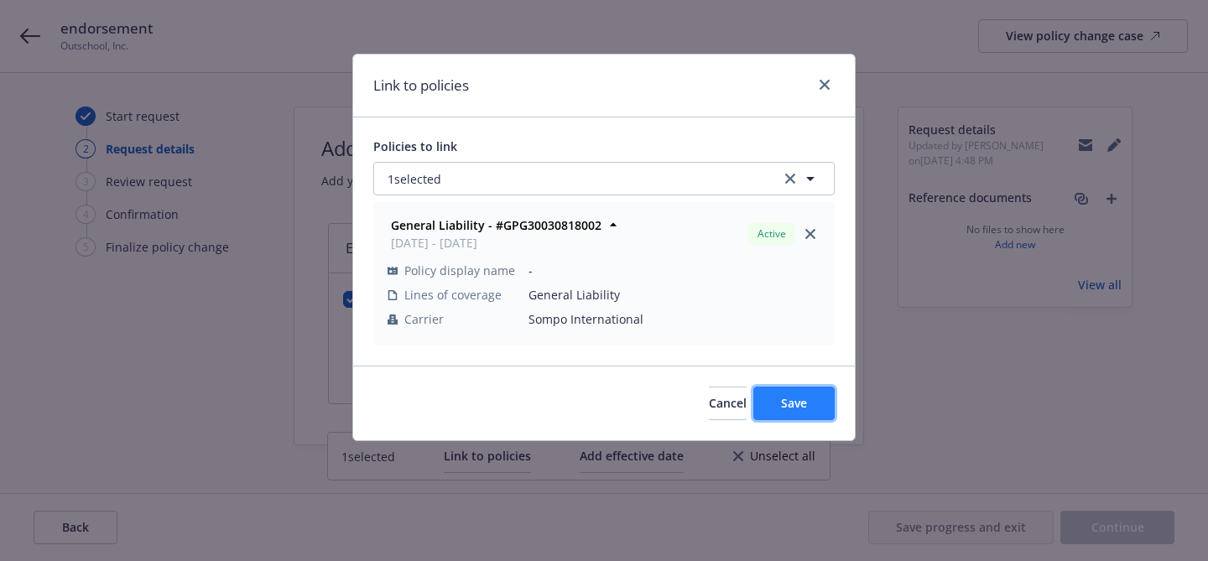
click at [798, 395] on button "Save" at bounding box center [793, 404] width 81 height 34
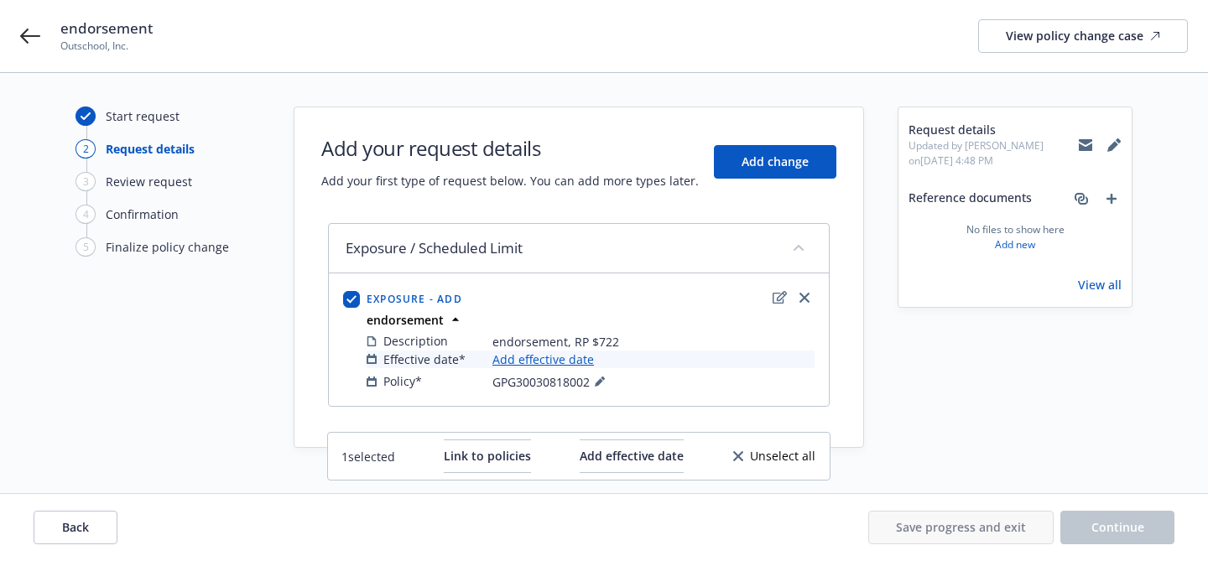
click at [528, 362] on link "Add effective date" at bounding box center [544, 360] width 102 height 18
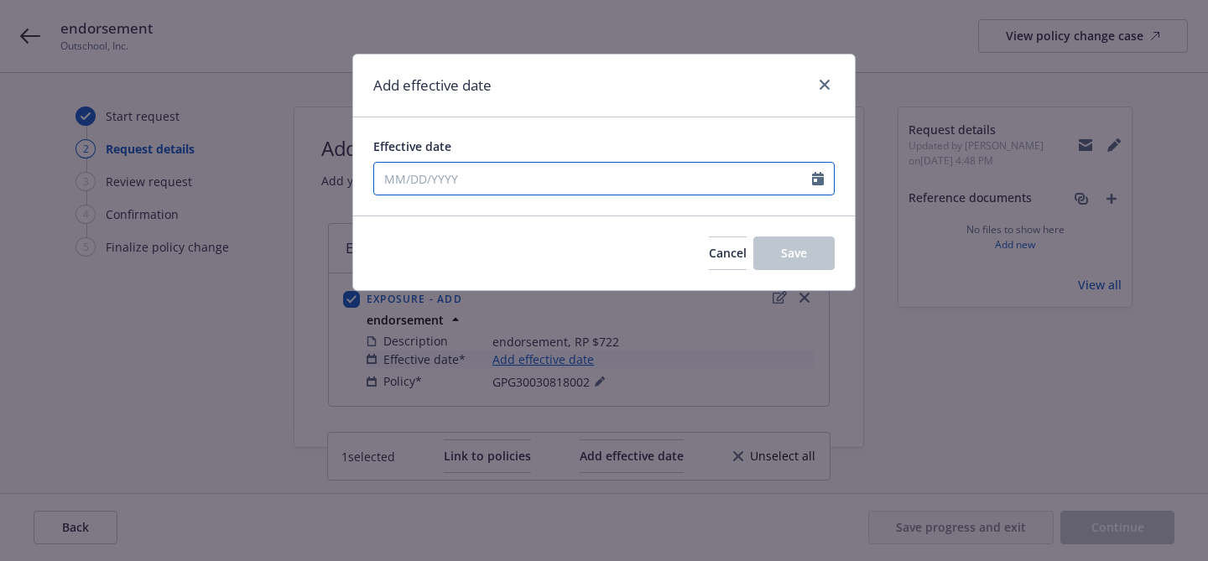
click at [515, 180] on input "Effective date" at bounding box center [593, 179] width 438 height 32
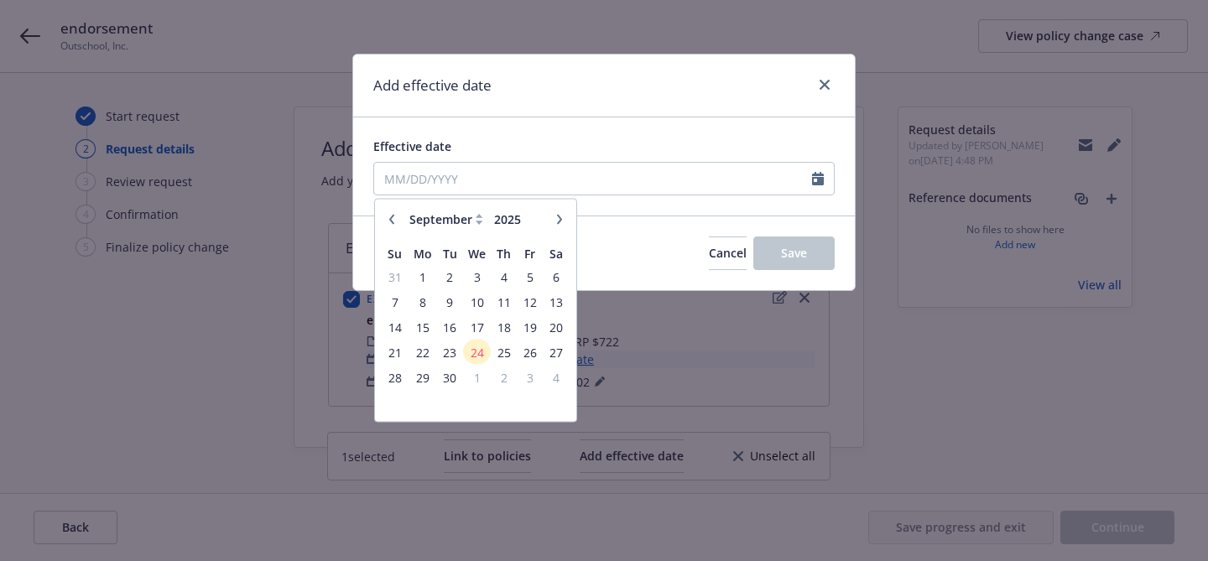
click at [395, 212] on button "button" at bounding box center [392, 219] width 20 height 20
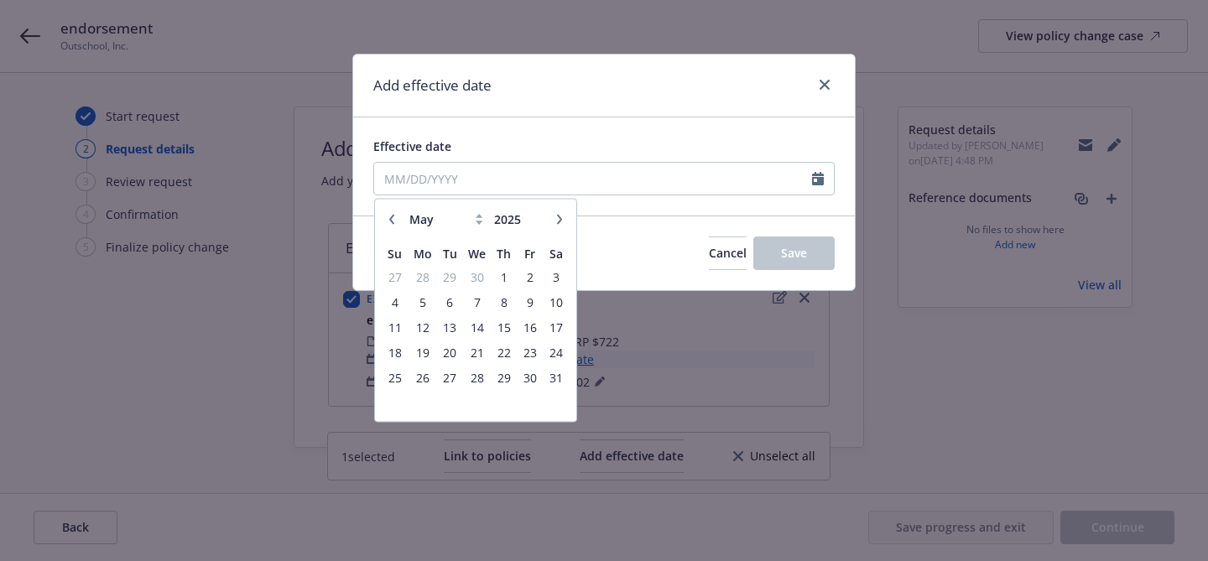
select select "4"
click at [451, 273] on span "1" at bounding box center [450, 276] width 23 height 21
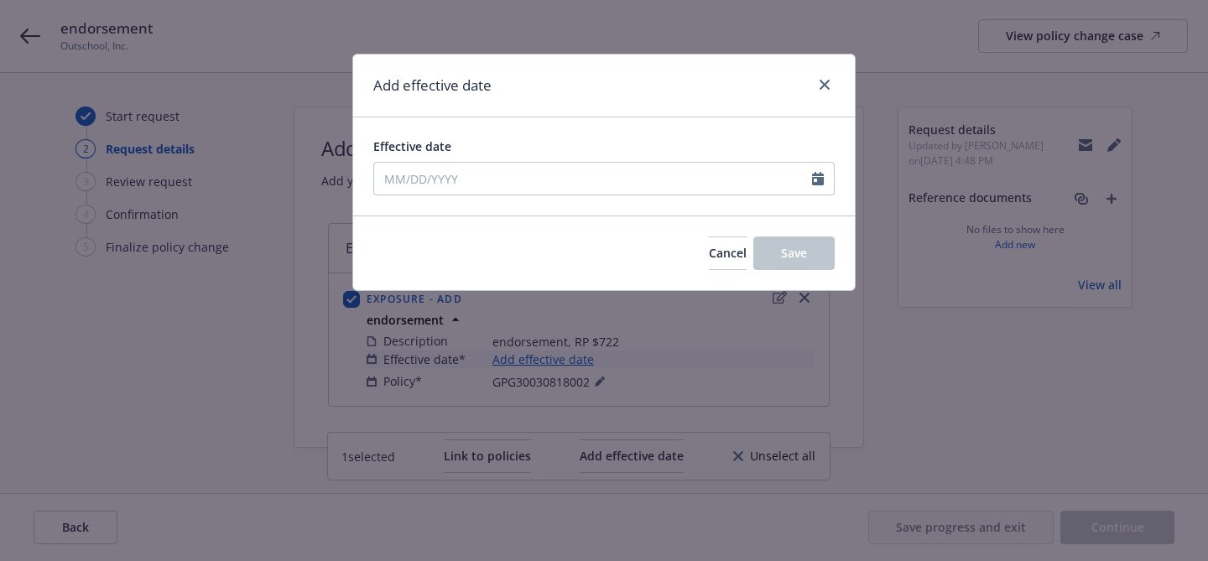
type input "04/01/2025"
click at [809, 248] on button "Save" at bounding box center [793, 254] width 81 height 34
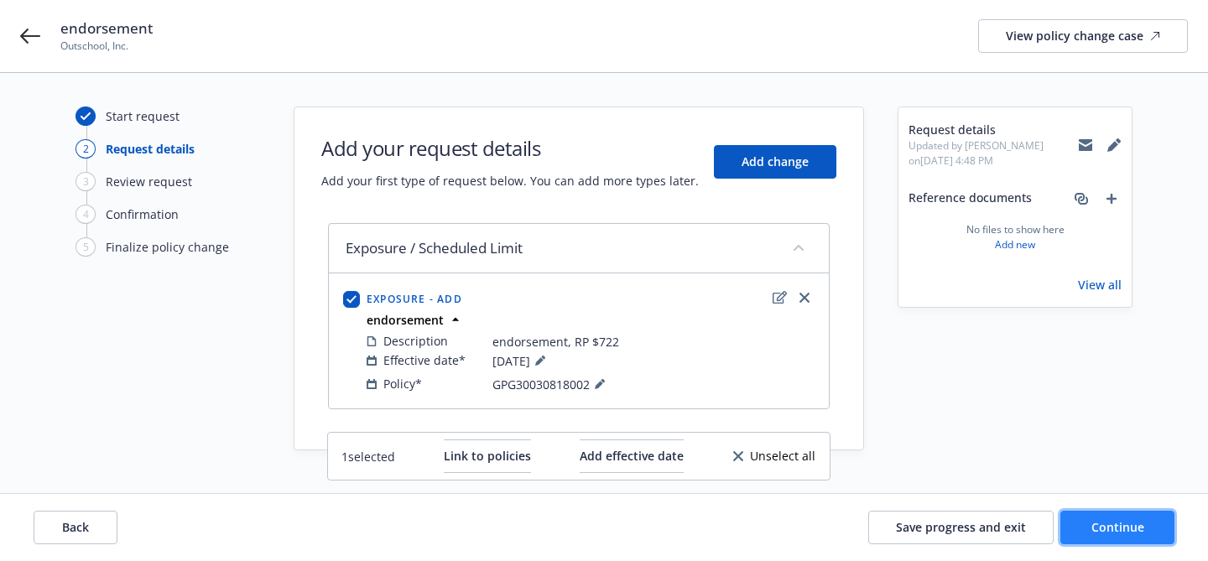
click at [1094, 529] on span "Continue" at bounding box center [1118, 527] width 53 height 16
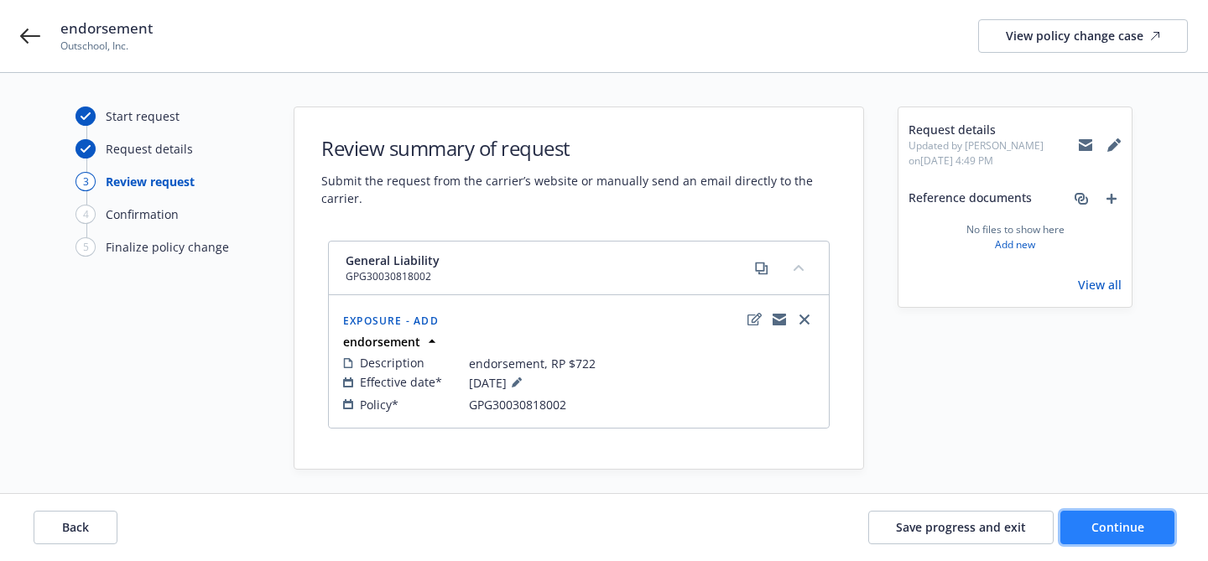
click at [1128, 525] on span "Continue" at bounding box center [1118, 527] width 53 height 16
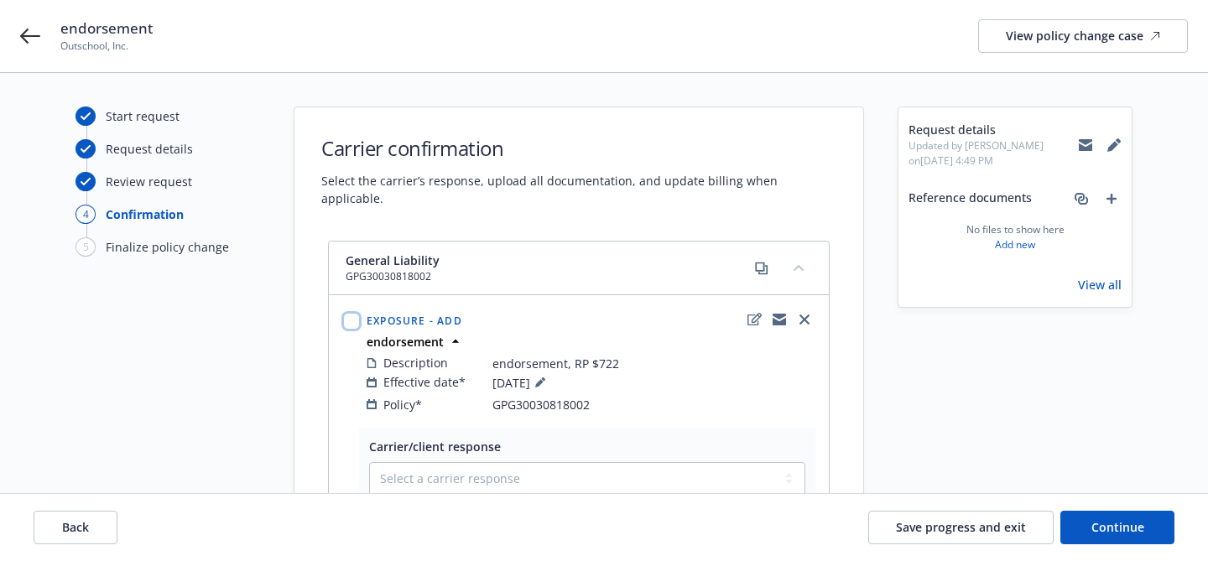
click at [353, 313] on input "checkbox" at bounding box center [351, 321] width 17 height 17
checkbox input "true"
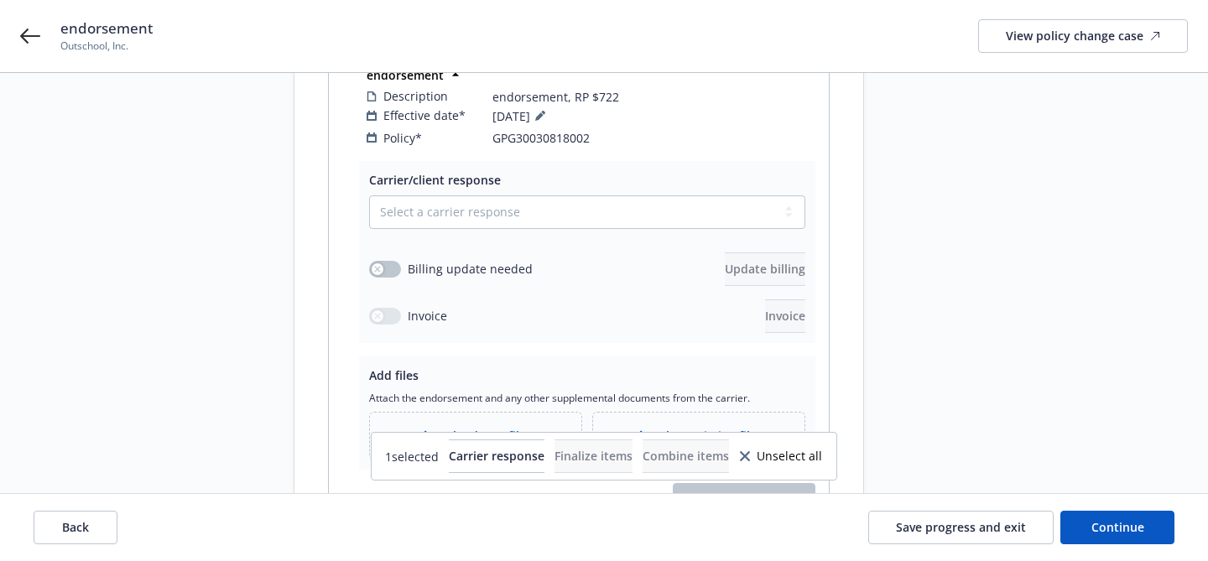
scroll to position [361, 0]
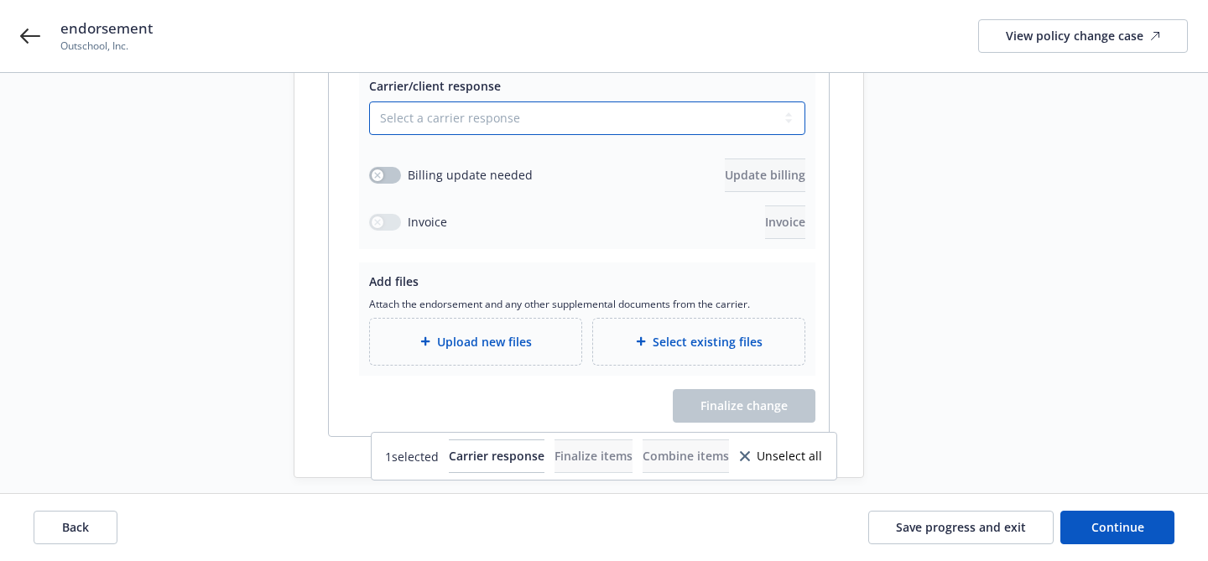
click at [442, 102] on select "Select a carrier response Accepted Accepted with revision No endorsement needed…" at bounding box center [587, 119] width 436 height 34
select select "ACCEPTED"
click at [369, 102] on select "Select a carrier response Accepted Accepted with revision No endorsement needed…" at bounding box center [587, 119] width 436 height 34
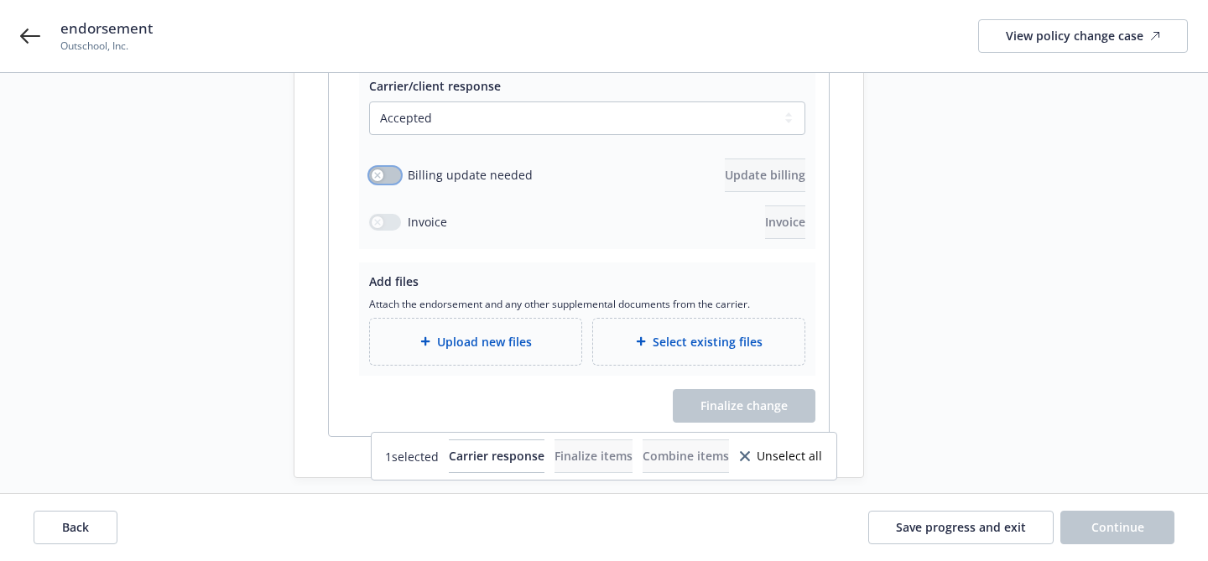
click at [385, 167] on button "button" at bounding box center [385, 175] width 32 height 17
click at [727, 167] on span "Update billing" at bounding box center [765, 175] width 81 height 16
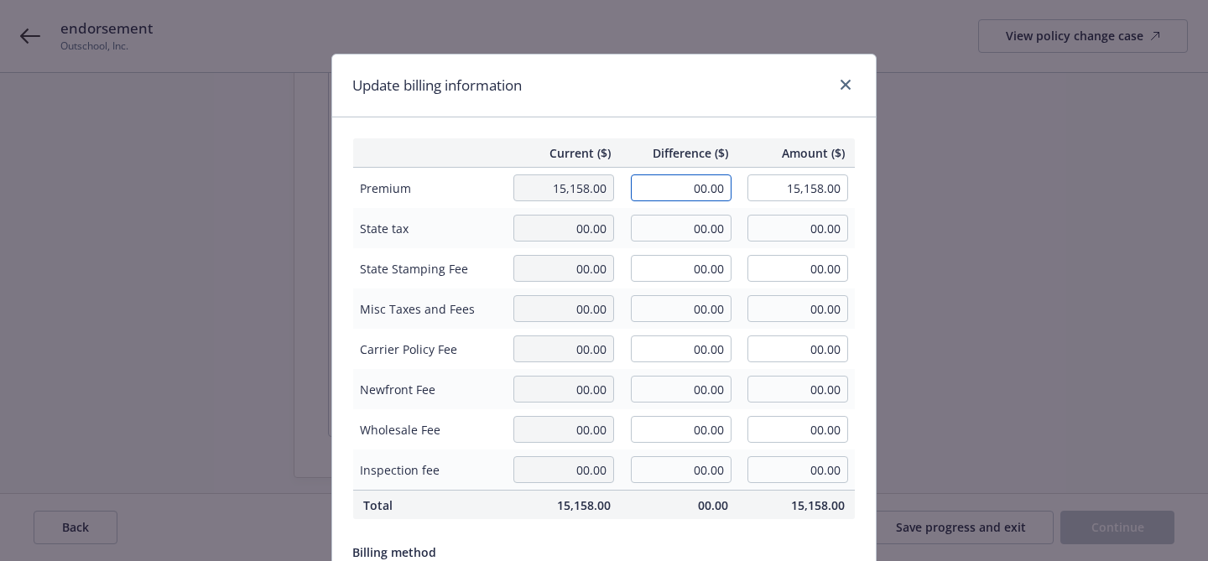
click at [703, 188] on input "00.00" at bounding box center [681, 188] width 101 height 27
type input "-722.00"
type input "14,436.00"
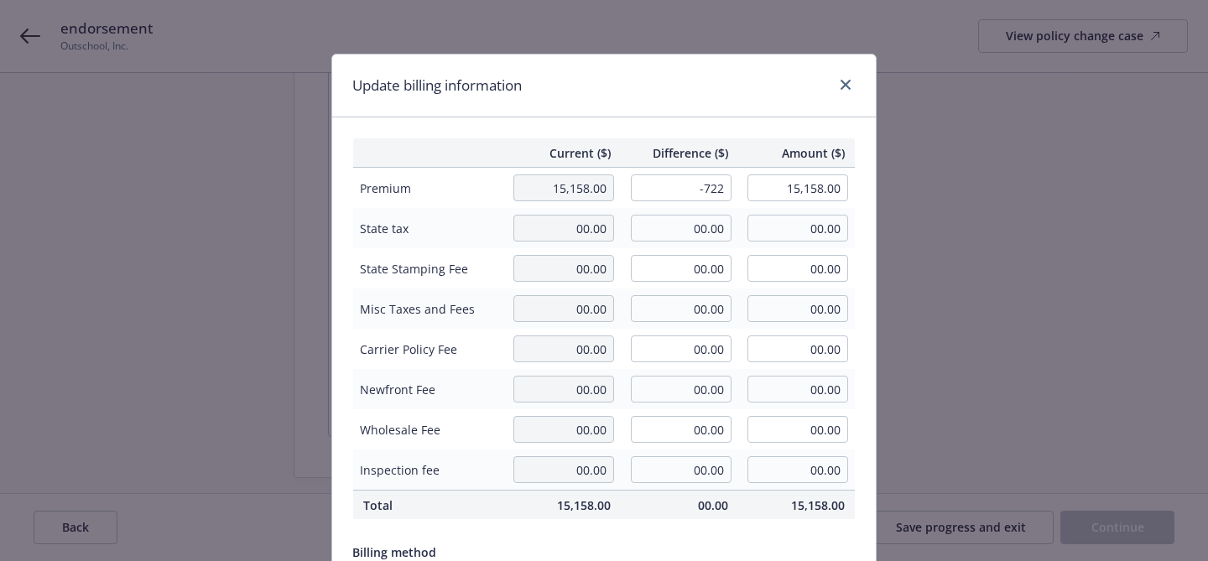
type input "-108.3"
click at [728, 93] on div "Update billing information" at bounding box center [604, 86] width 544 height 63
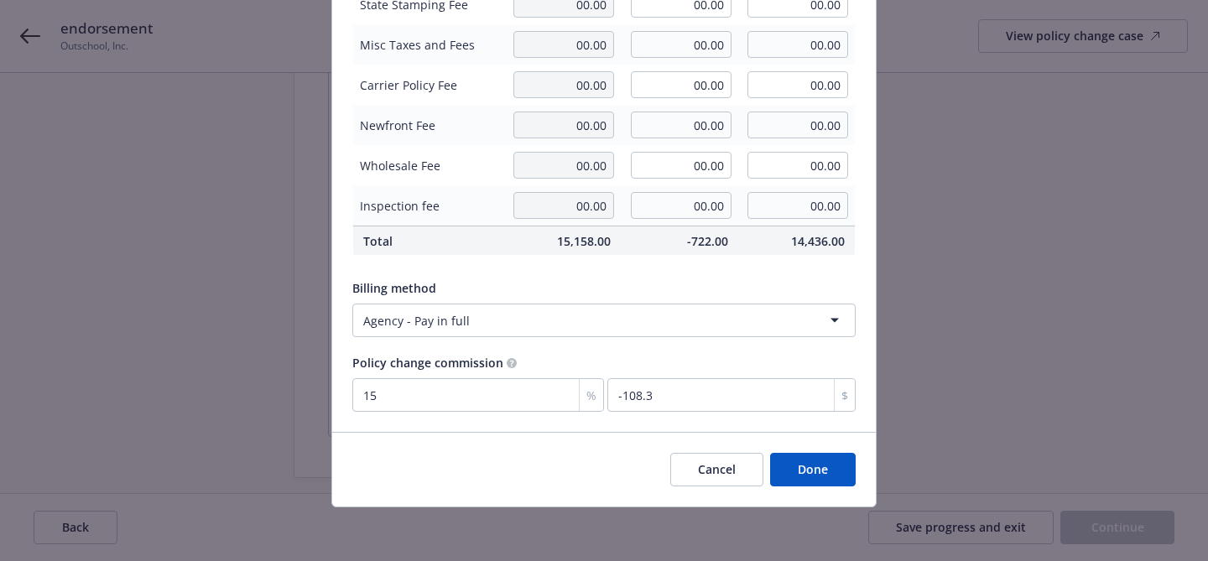
click at [802, 466] on button "Done" at bounding box center [813, 470] width 86 height 34
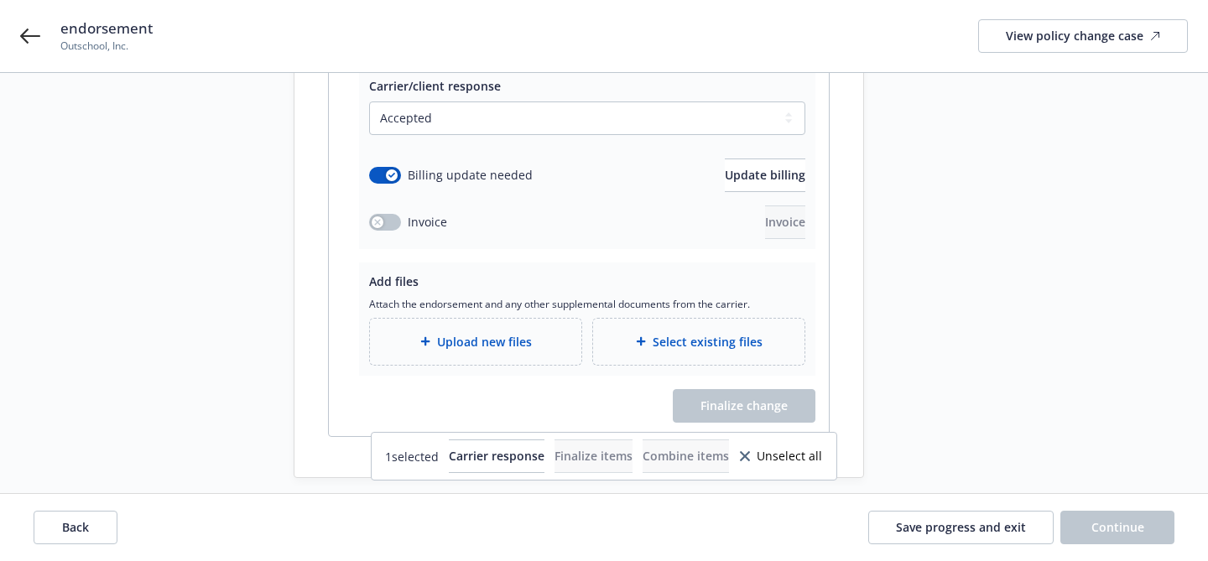
click at [518, 333] on span "Upload new files" at bounding box center [484, 342] width 95 height 18
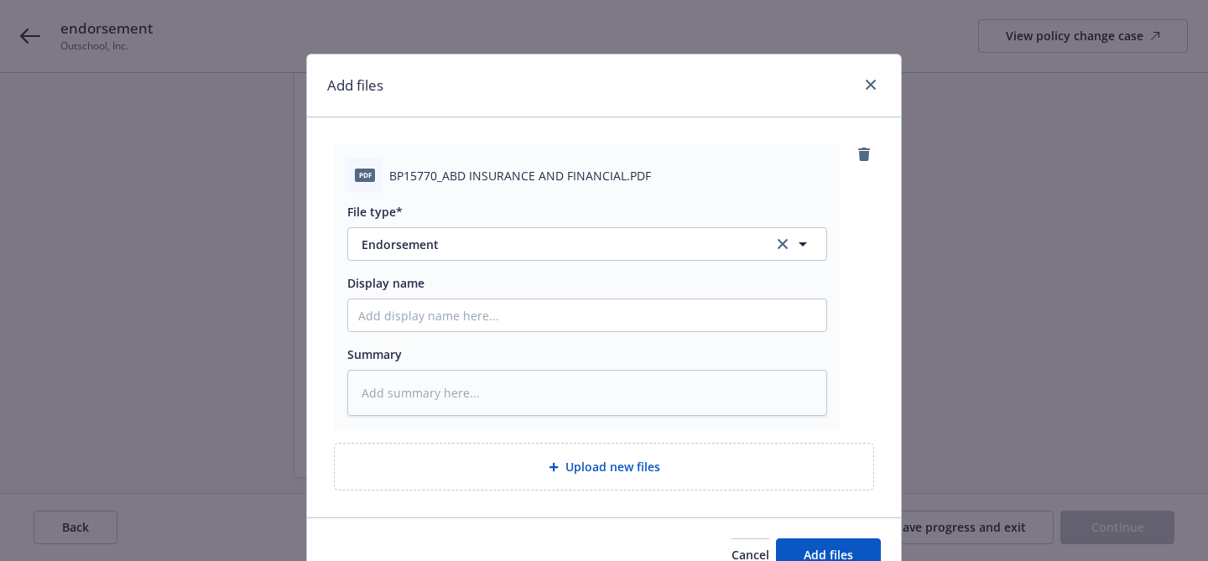
scroll to position [41, 0]
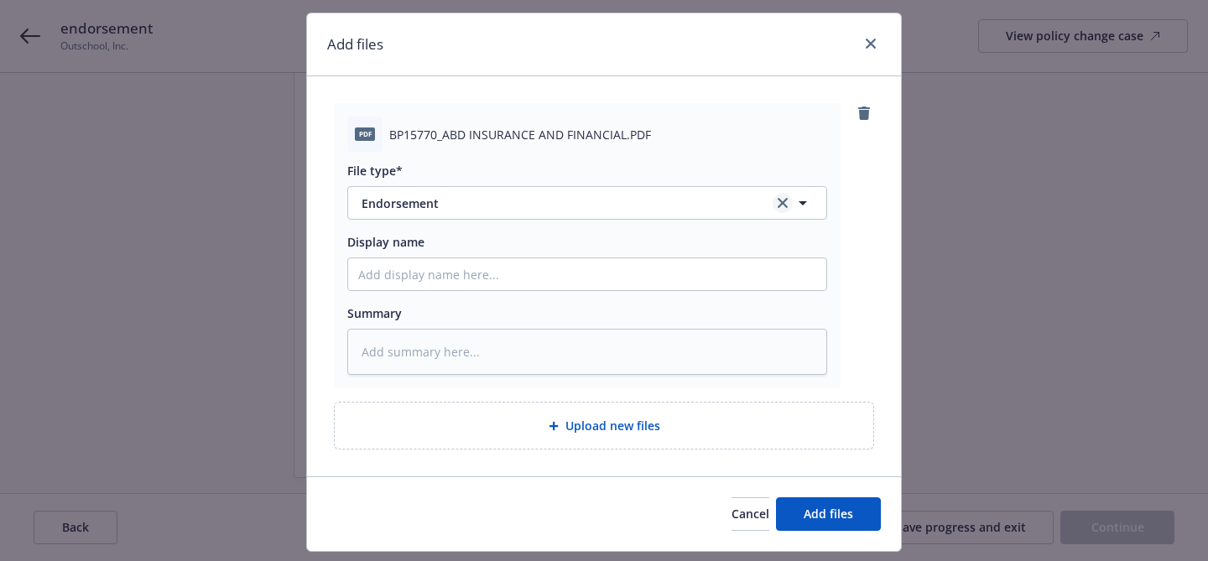
click at [779, 209] on link "clear selection" at bounding box center [783, 203] width 20 height 20
type textarea "x"
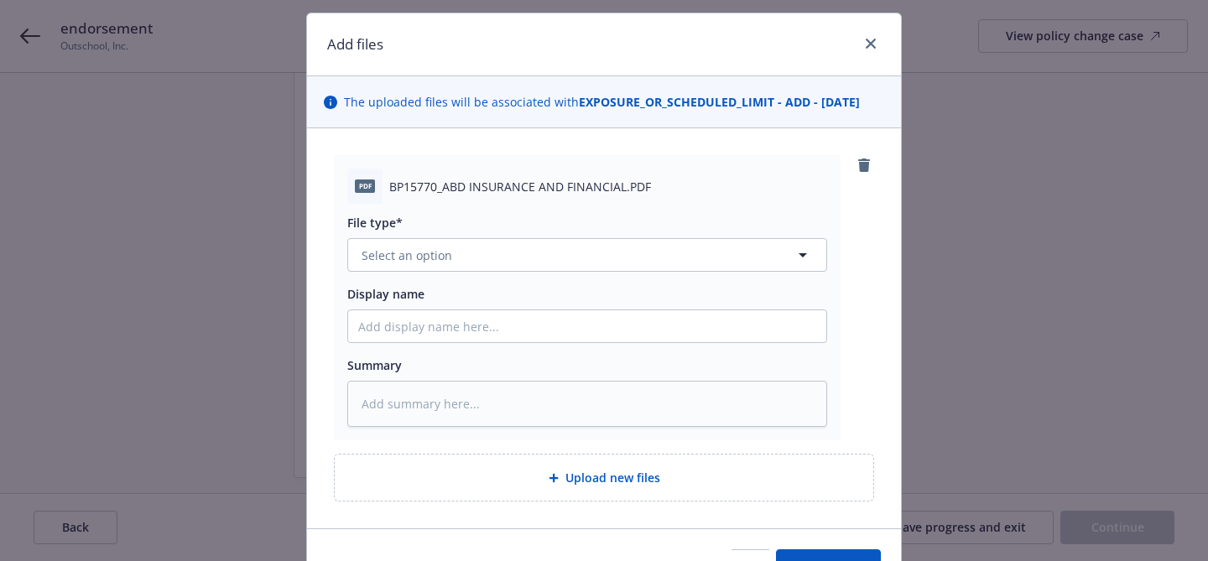
click at [723, 212] on div "File type* Select an option Display name Summary" at bounding box center [587, 315] width 480 height 223
click at [648, 268] on button "Select an option" at bounding box center [587, 255] width 480 height 34
type input "inv"
click at [578, 334] on div "Invoice - Third Party" at bounding box center [587, 346] width 458 height 24
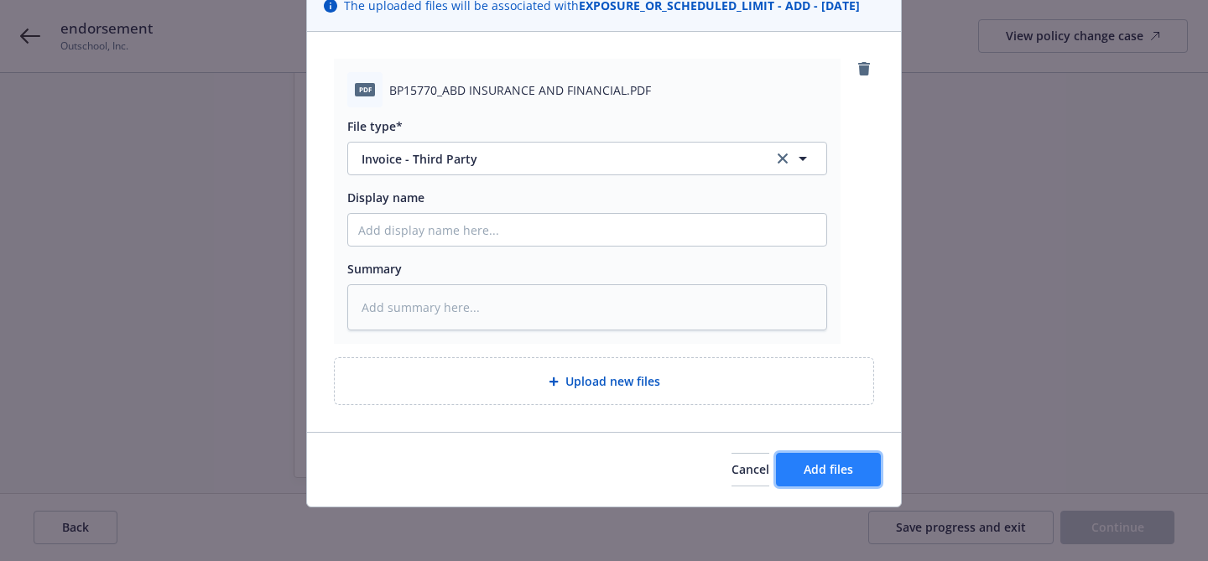
click at [832, 477] on span "Add files" at bounding box center [829, 469] width 50 height 16
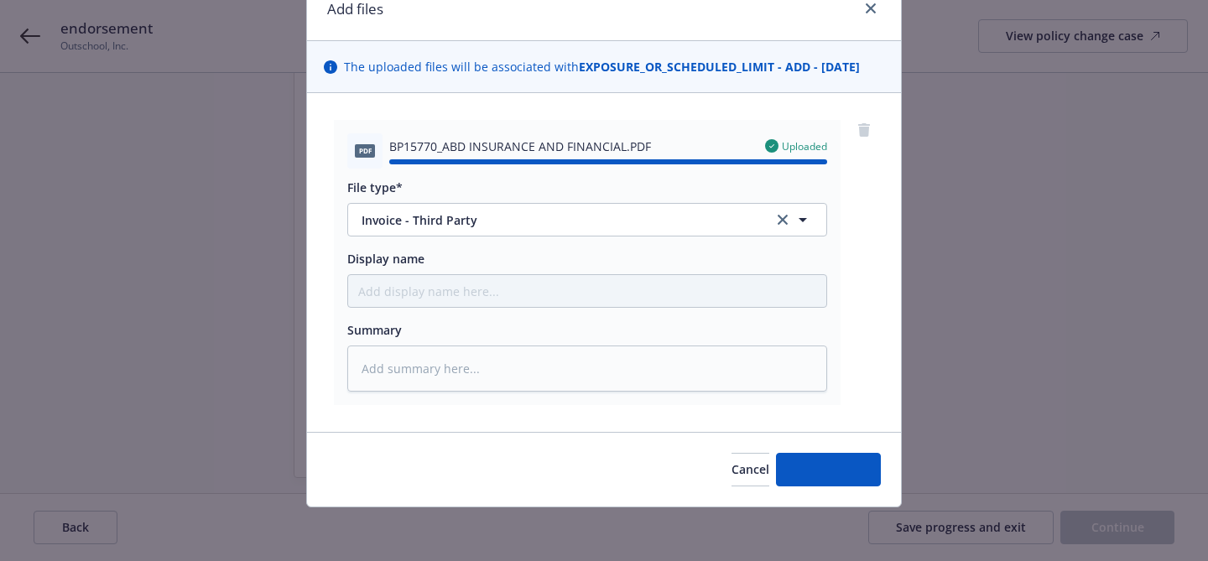
type textarea "x"
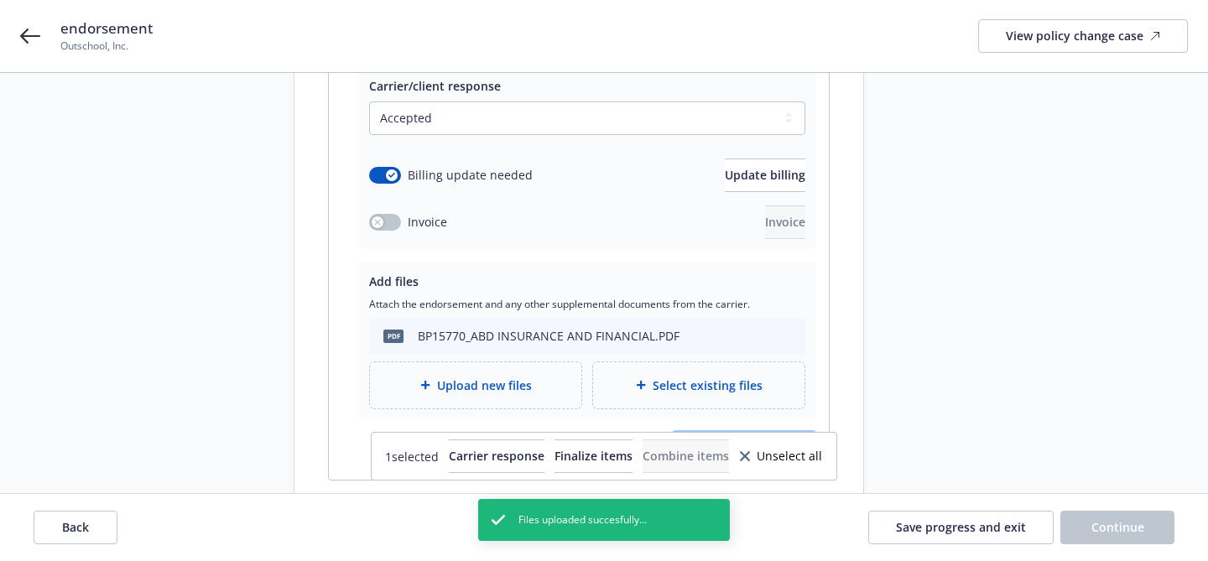
click at [772, 441] on span "Finalize change" at bounding box center [744, 449] width 87 height 16
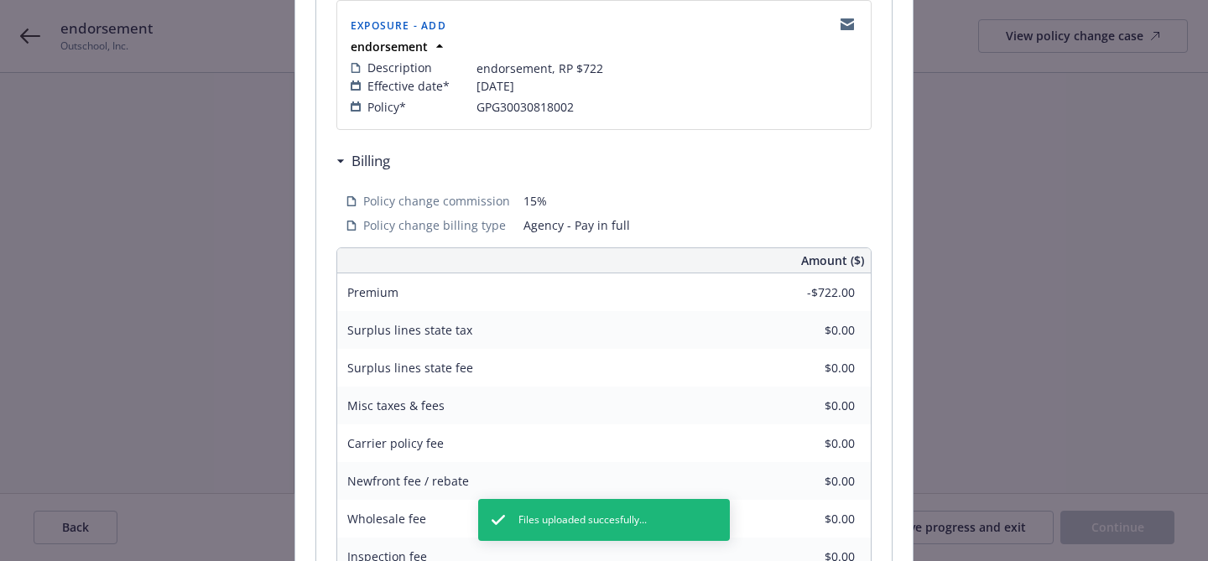
scroll to position [573, 0]
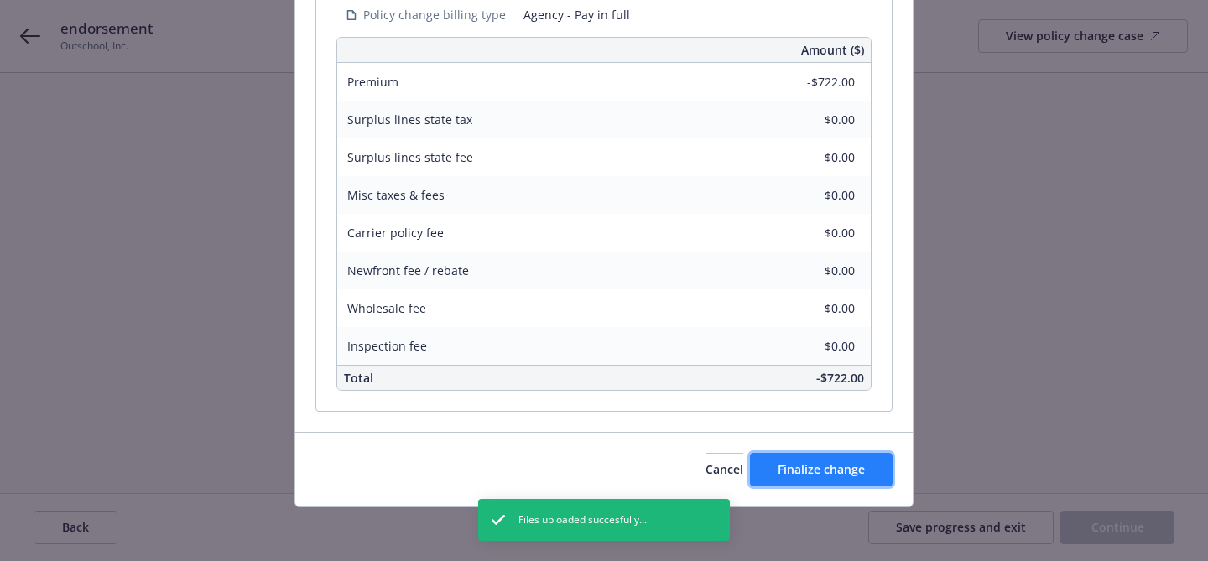
click at [846, 476] on span "Finalize change" at bounding box center [821, 469] width 87 height 16
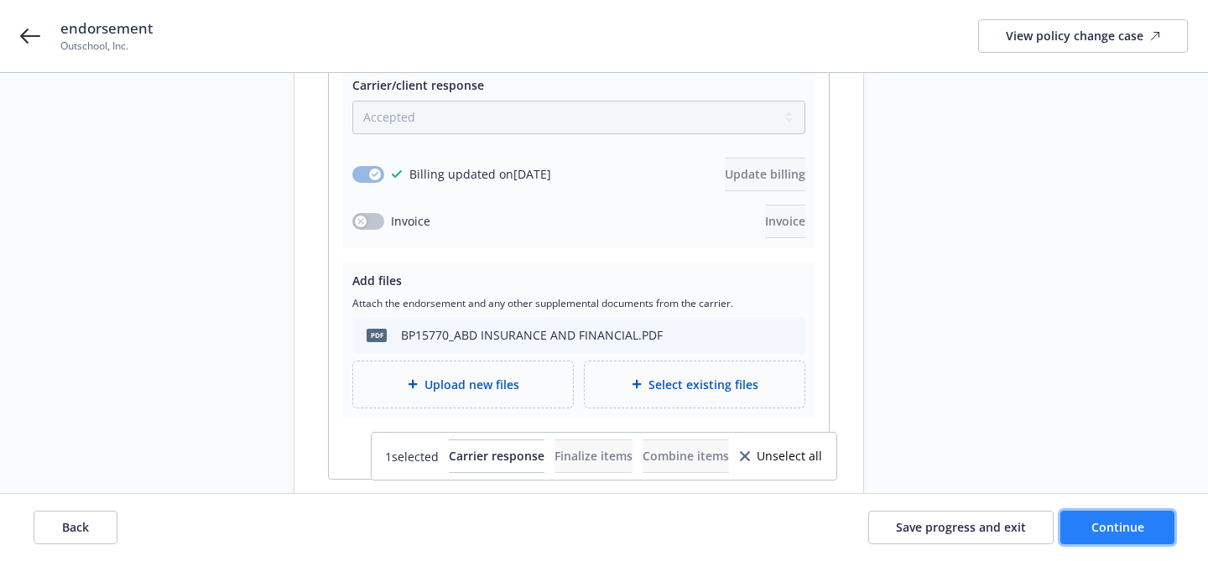
click at [1096, 519] on span "Continue" at bounding box center [1118, 527] width 53 height 16
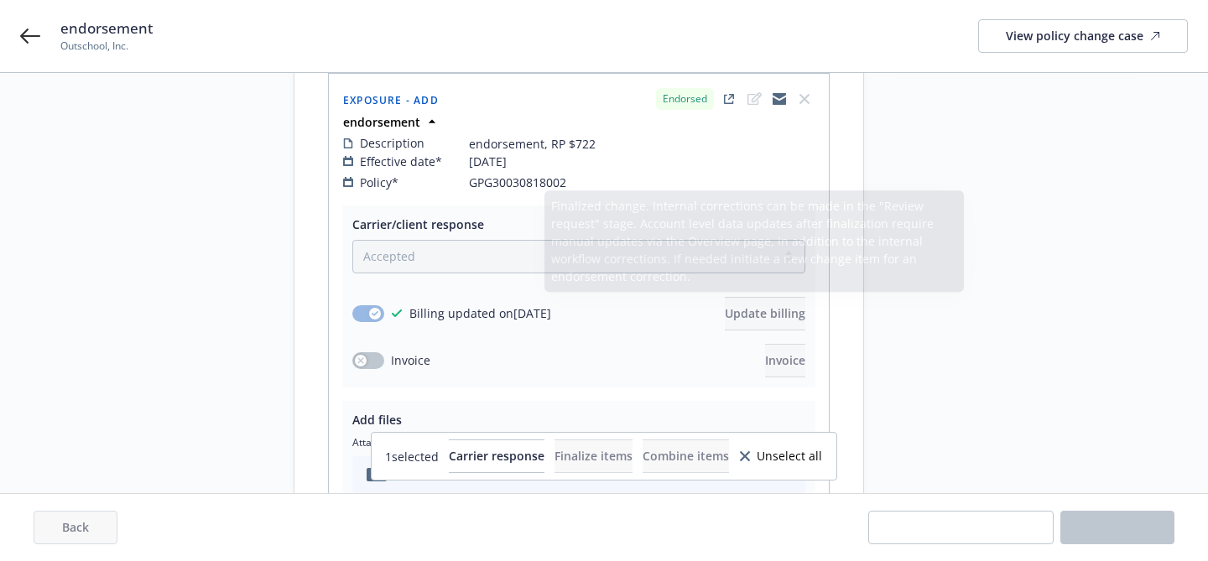
scroll to position [0, 0]
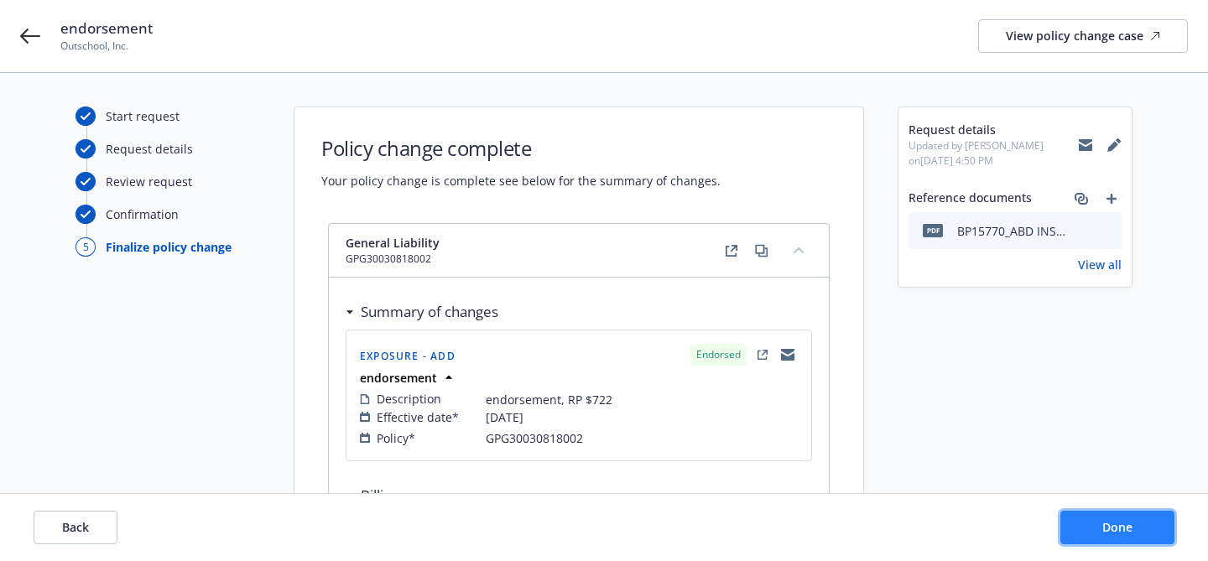
click at [1126, 529] on span "Done" at bounding box center [1118, 527] width 30 height 16
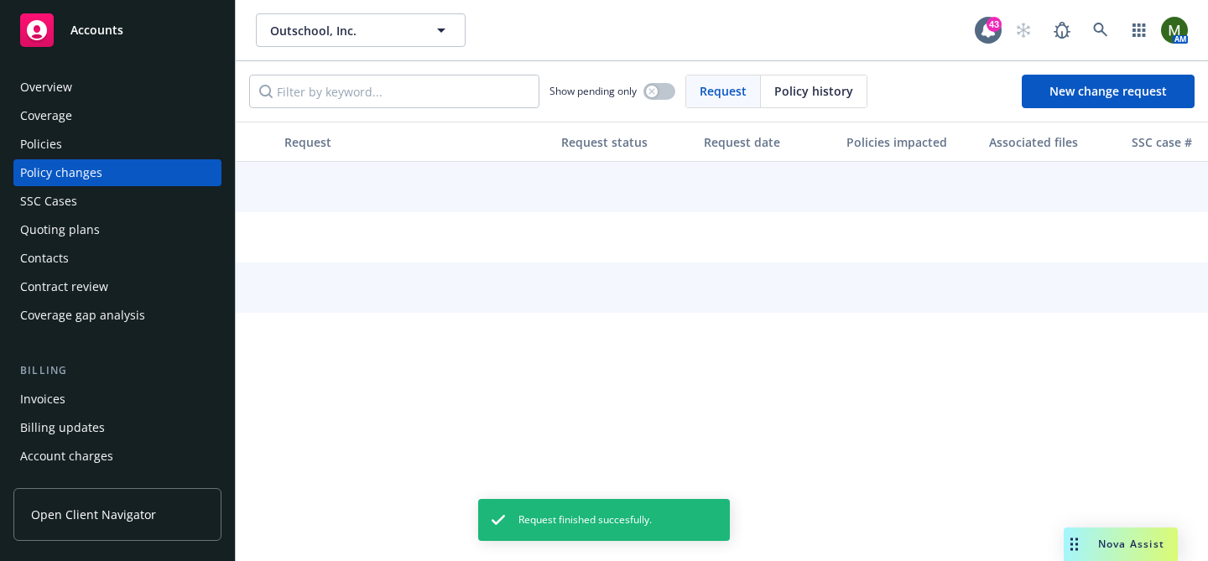
click at [70, 398] on div "Invoices" at bounding box center [117, 399] width 195 height 27
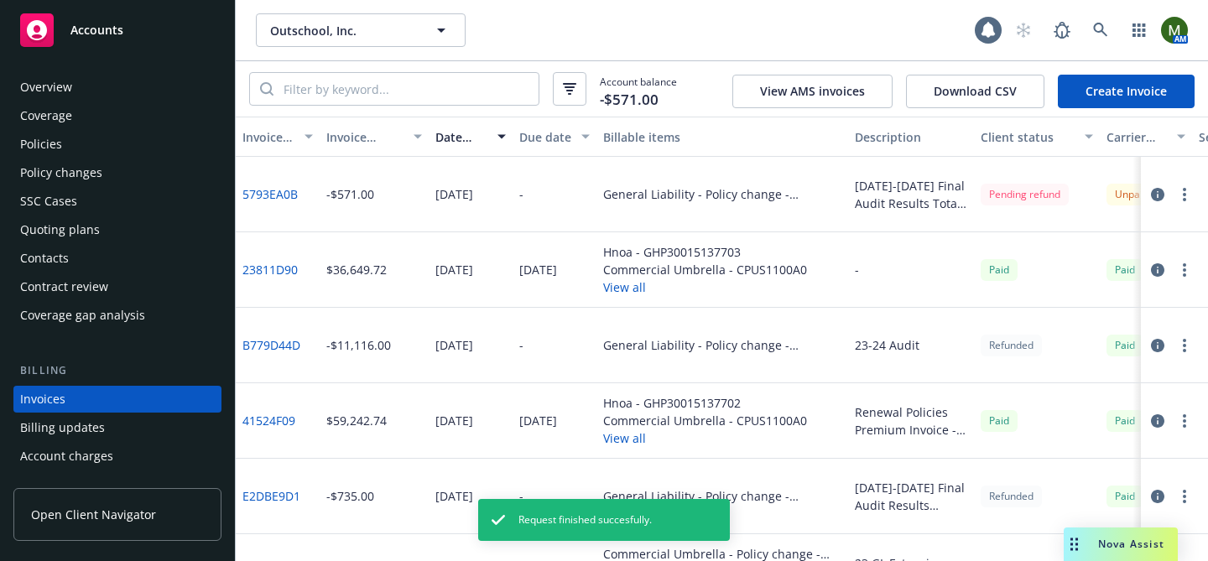
scroll to position [91, 0]
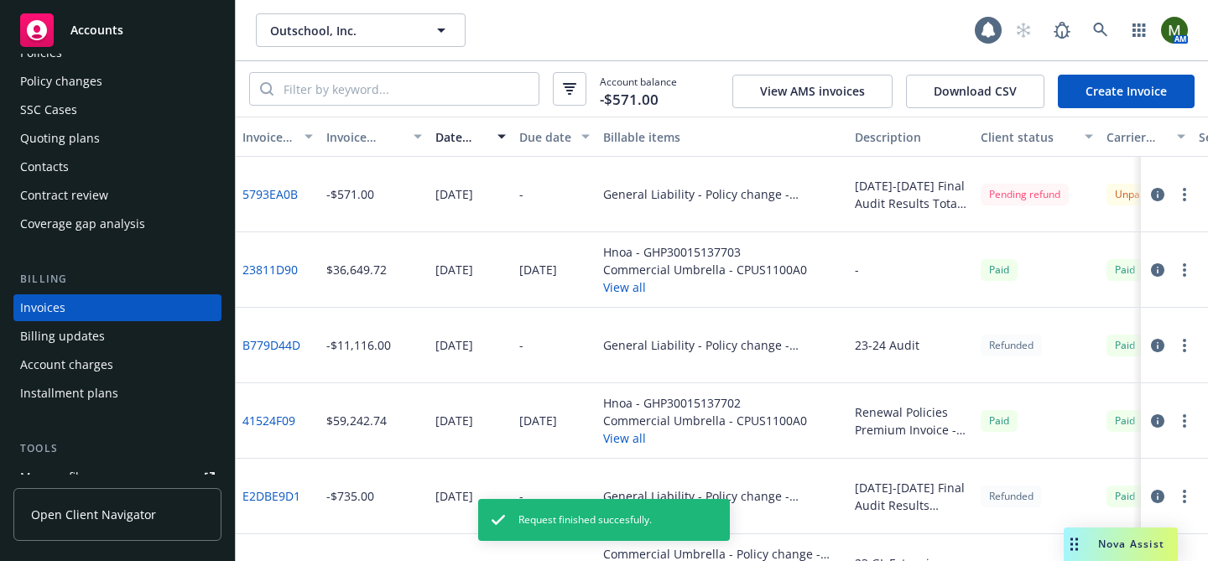
click at [1100, 107] on link "Create Invoice" at bounding box center [1126, 92] width 137 height 34
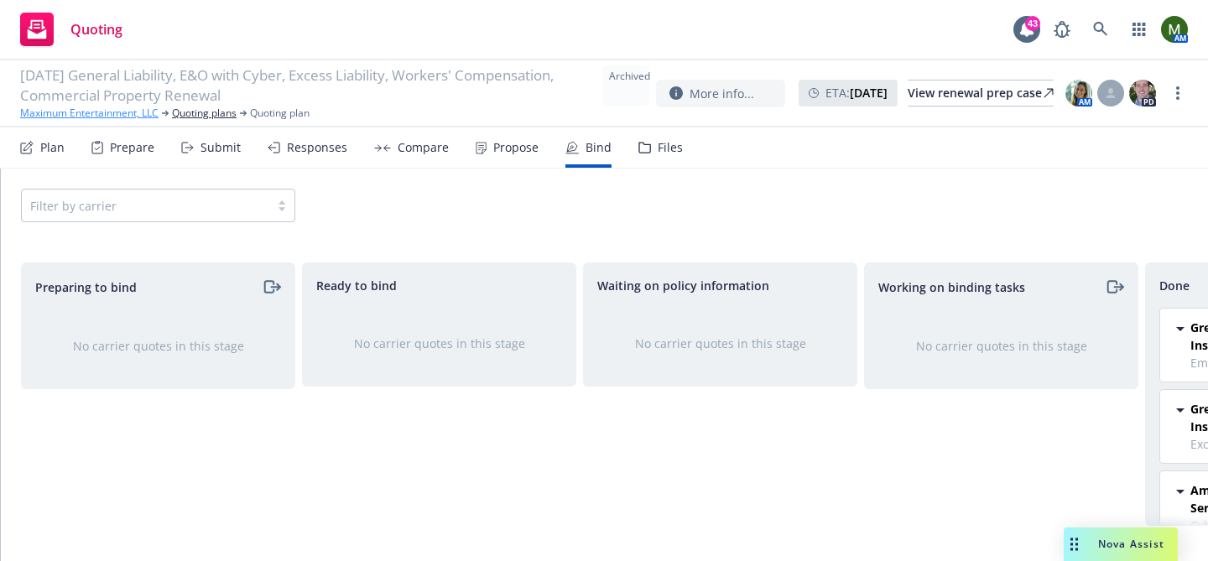
click at [116, 111] on link "Maximum Entertainment, LLC" at bounding box center [89, 113] width 138 height 15
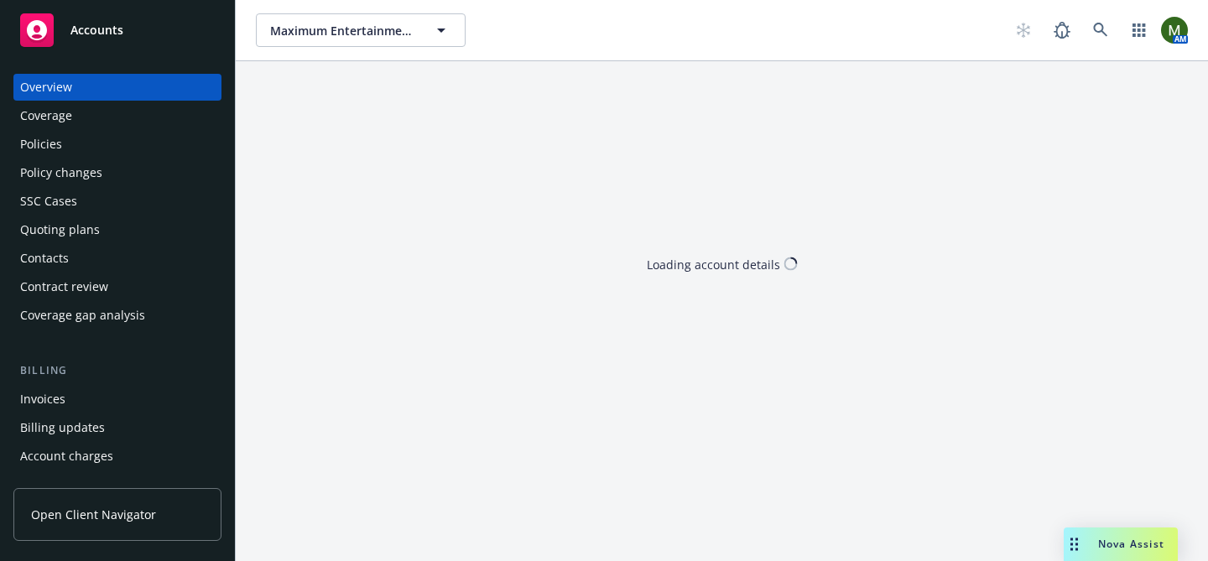
click at [65, 148] on div "Policies" at bounding box center [117, 144] width 195 height 27
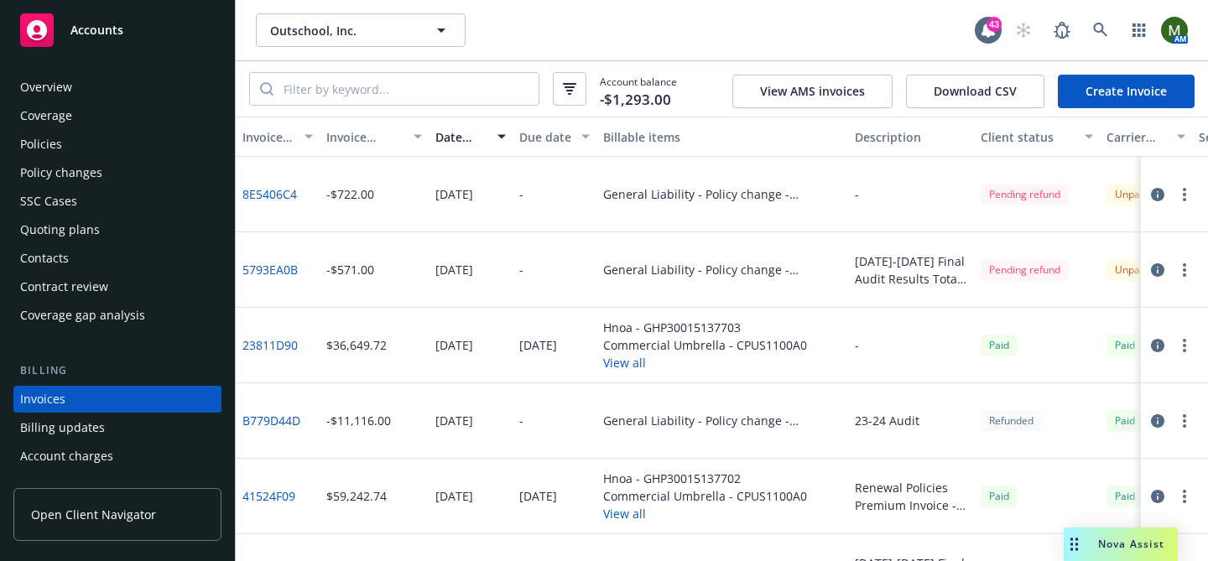
scroll to position [91, 0]
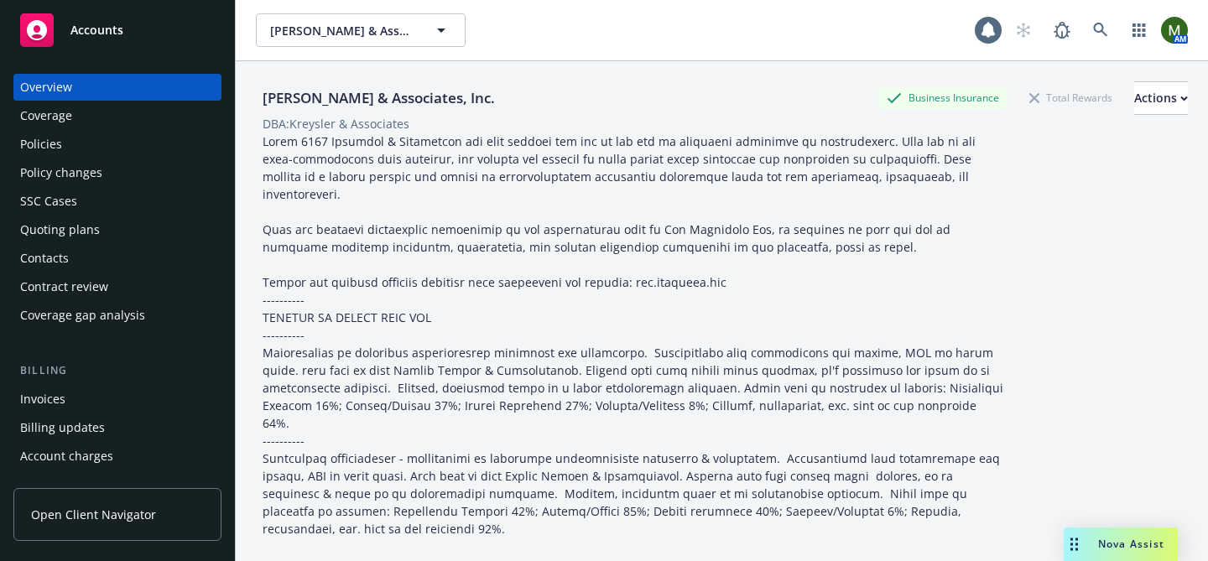
click at [48, 157] on div "Policies" at bounding box center [41, 144] width 42 height 27
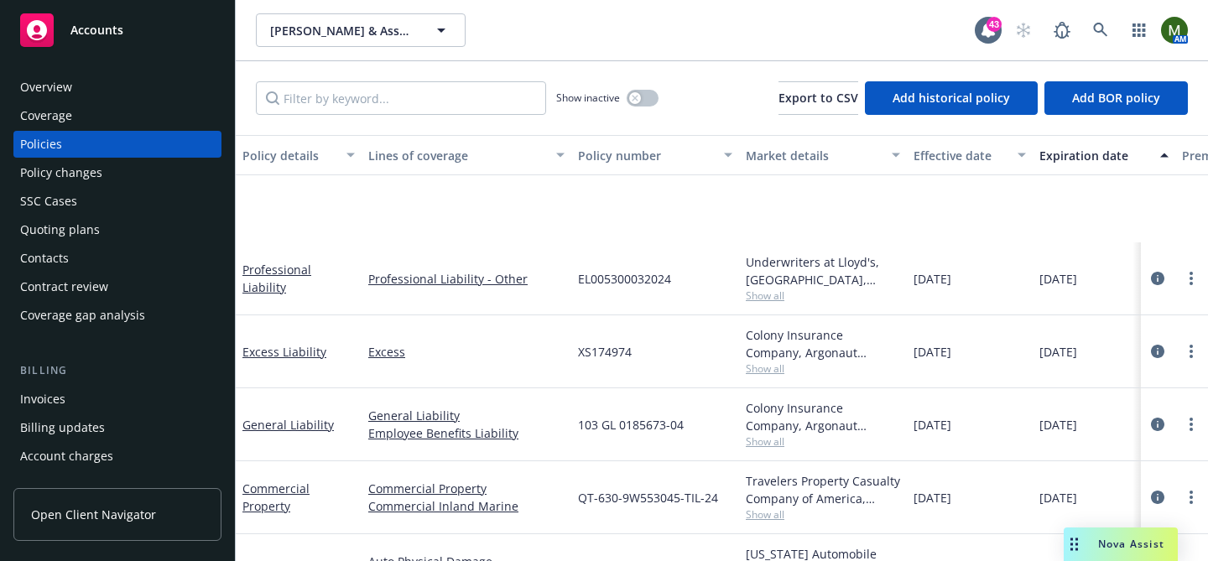
scroll to position [193, 0]
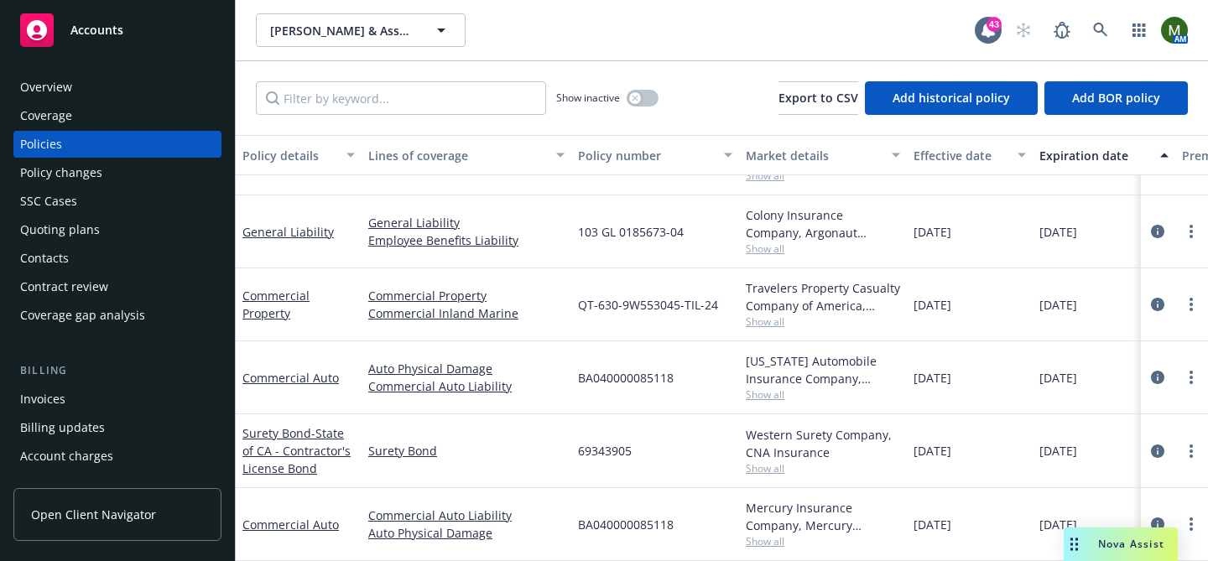
click at [614, 372] on span "BA040000085118" at bounding box center [626, 378] width 96 height 18
copy span "BA040000085118"
click at [1103, 32] on icon at bounding box center [1100, 30] width 14 height 14
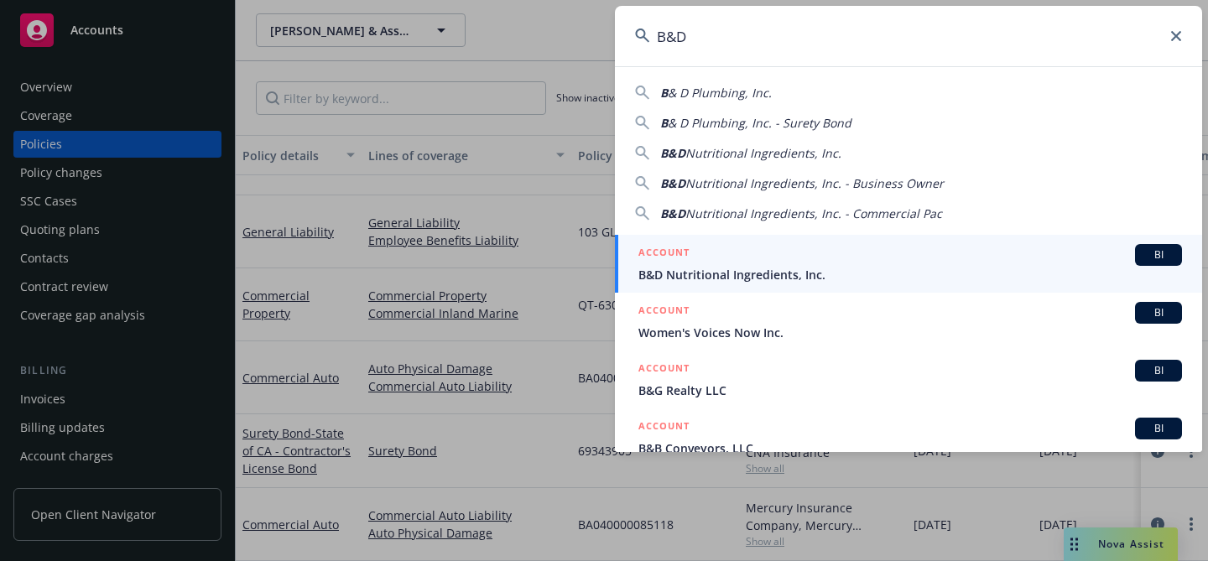
type input "B&D"
click at [747, 265] on div "ACCOUNT BI" at bounding box center [911, 255] width 544 height 22
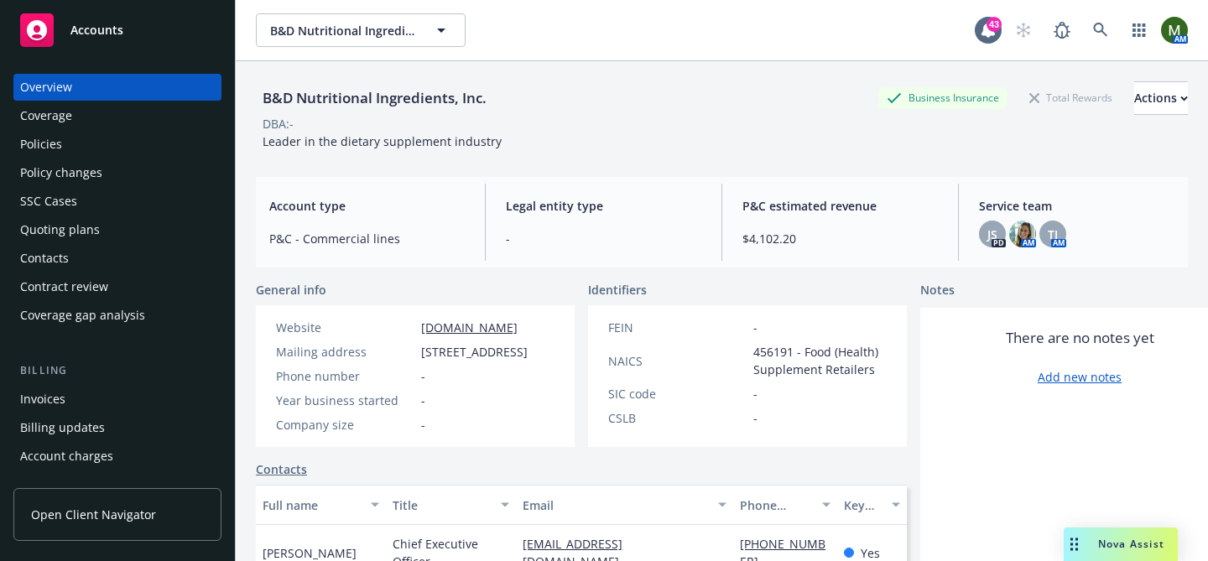
click at [135, 137] on div "Policies" at bounding box center [117, 144] width 195 height 27
